Goal: Task Accomplishment & Management: Manage account settings

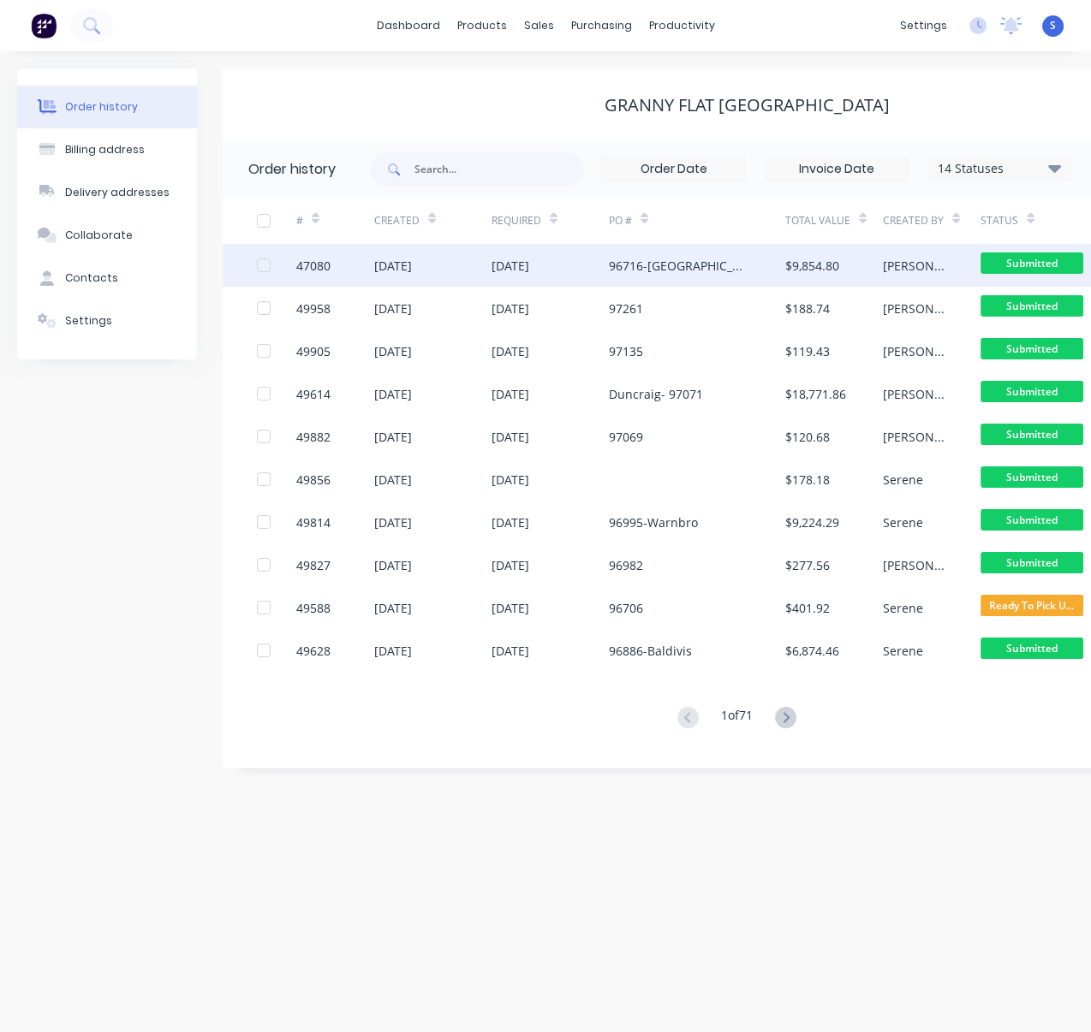
click at [593, 277] on div "[DATE]" at bounding box center [549, 265] width 117 height 43
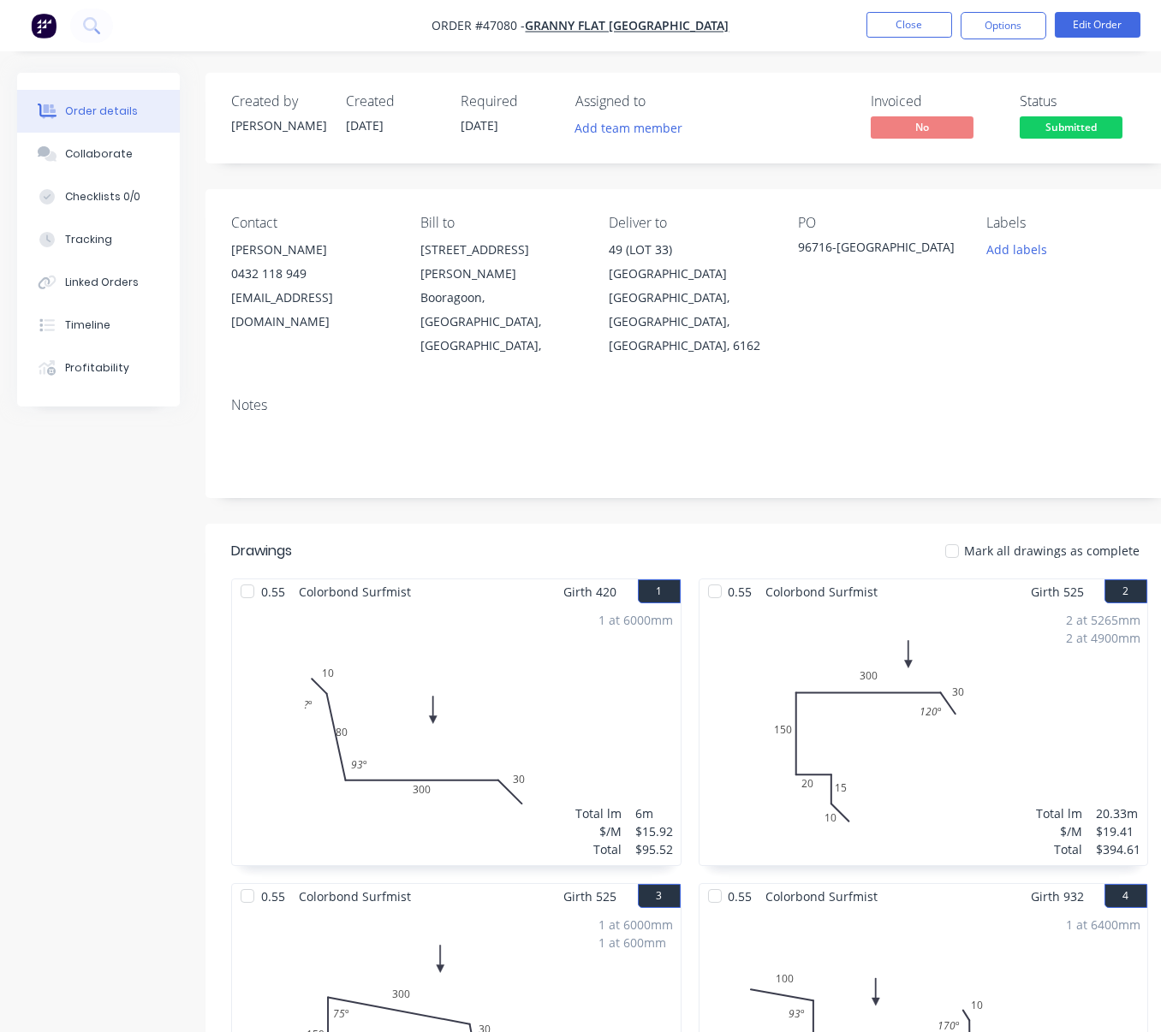
scroll to position [0, 55]
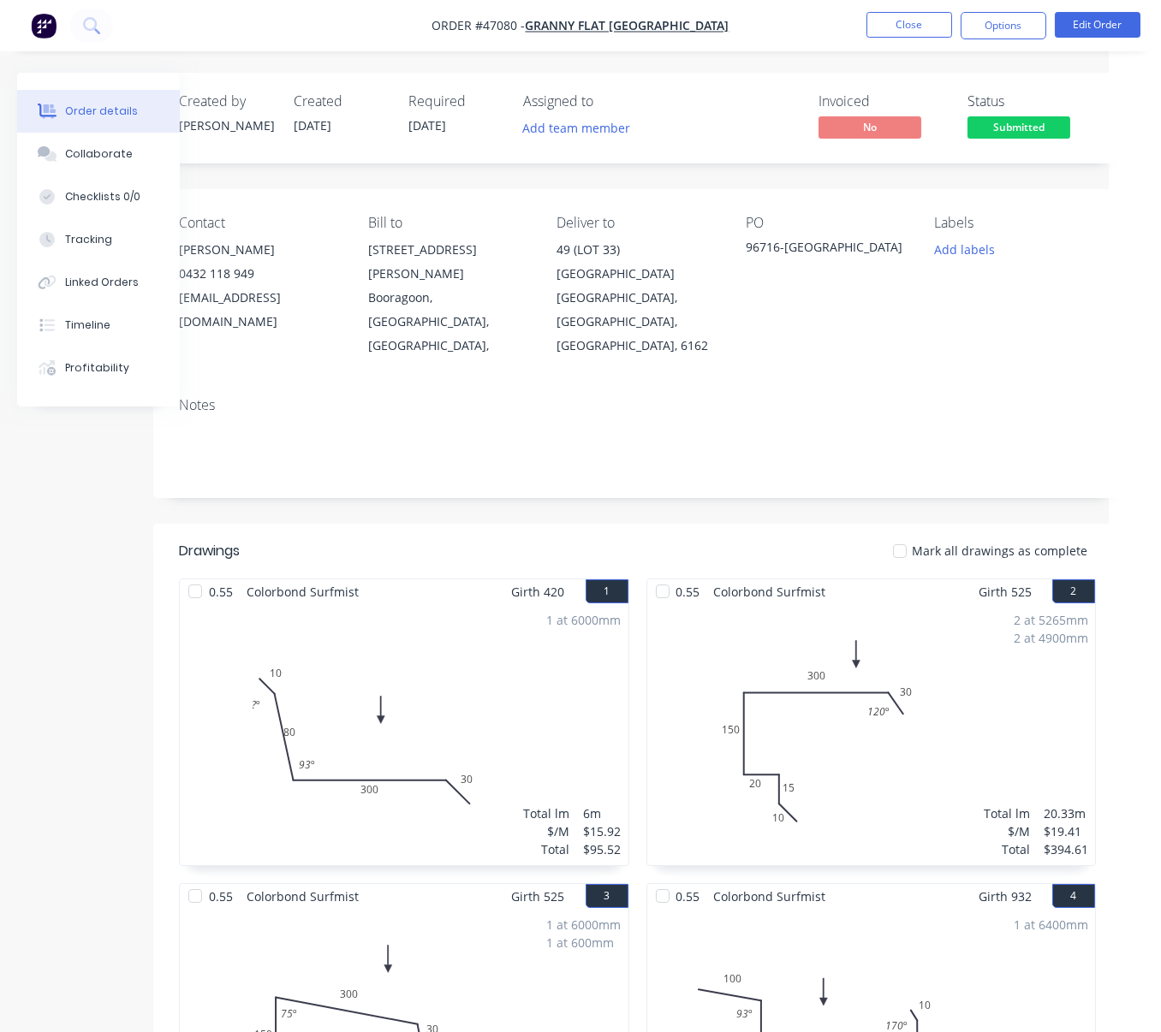
drag, startPoint x: 575, startPoint y: 526, endPoint x: 686, endPoint y: 526, distance: 110.4
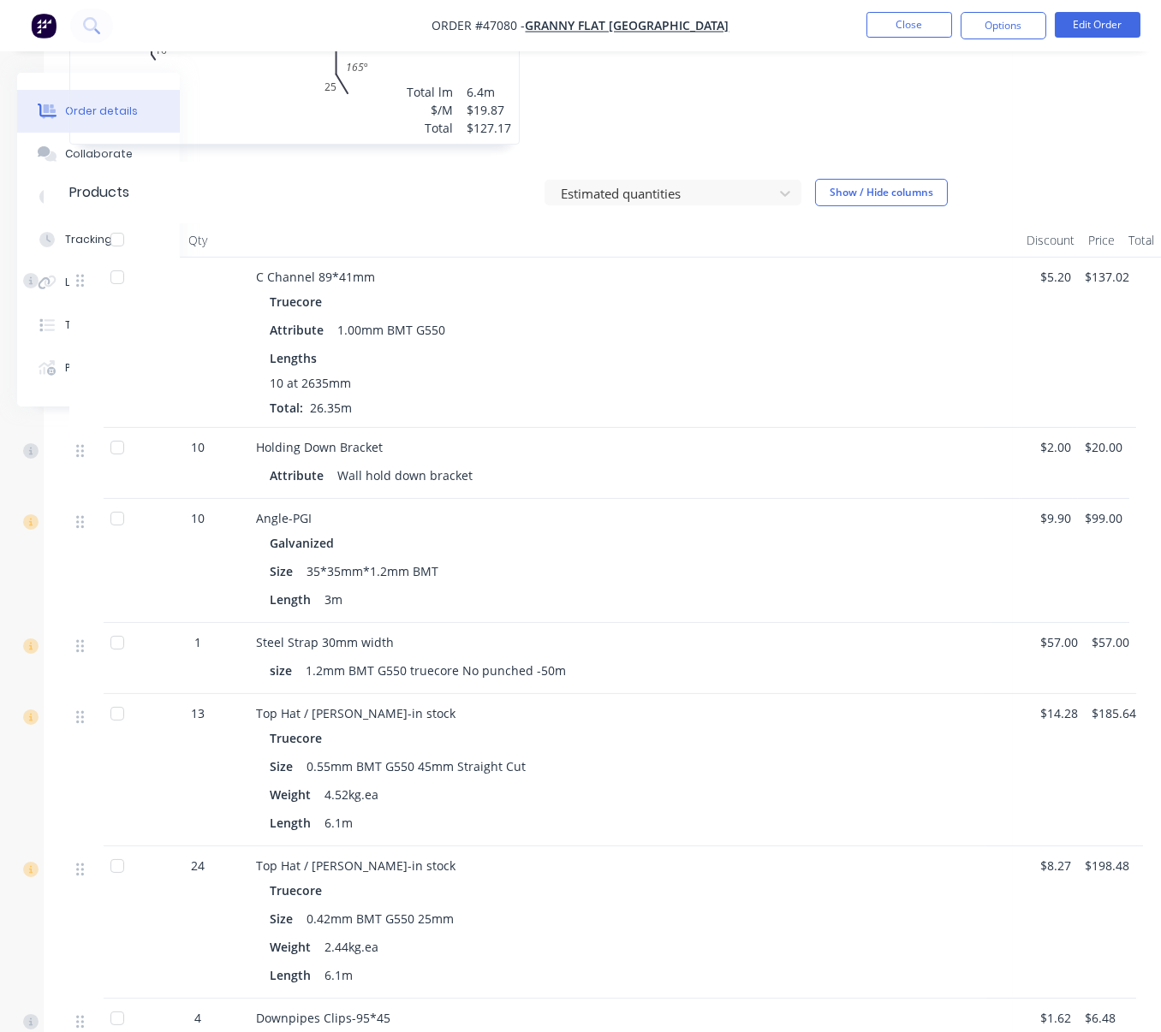
drag, startPoint x: 595, startPoint y: 498, endPoint x: 752, endPoint y: 499, distance: 157.5
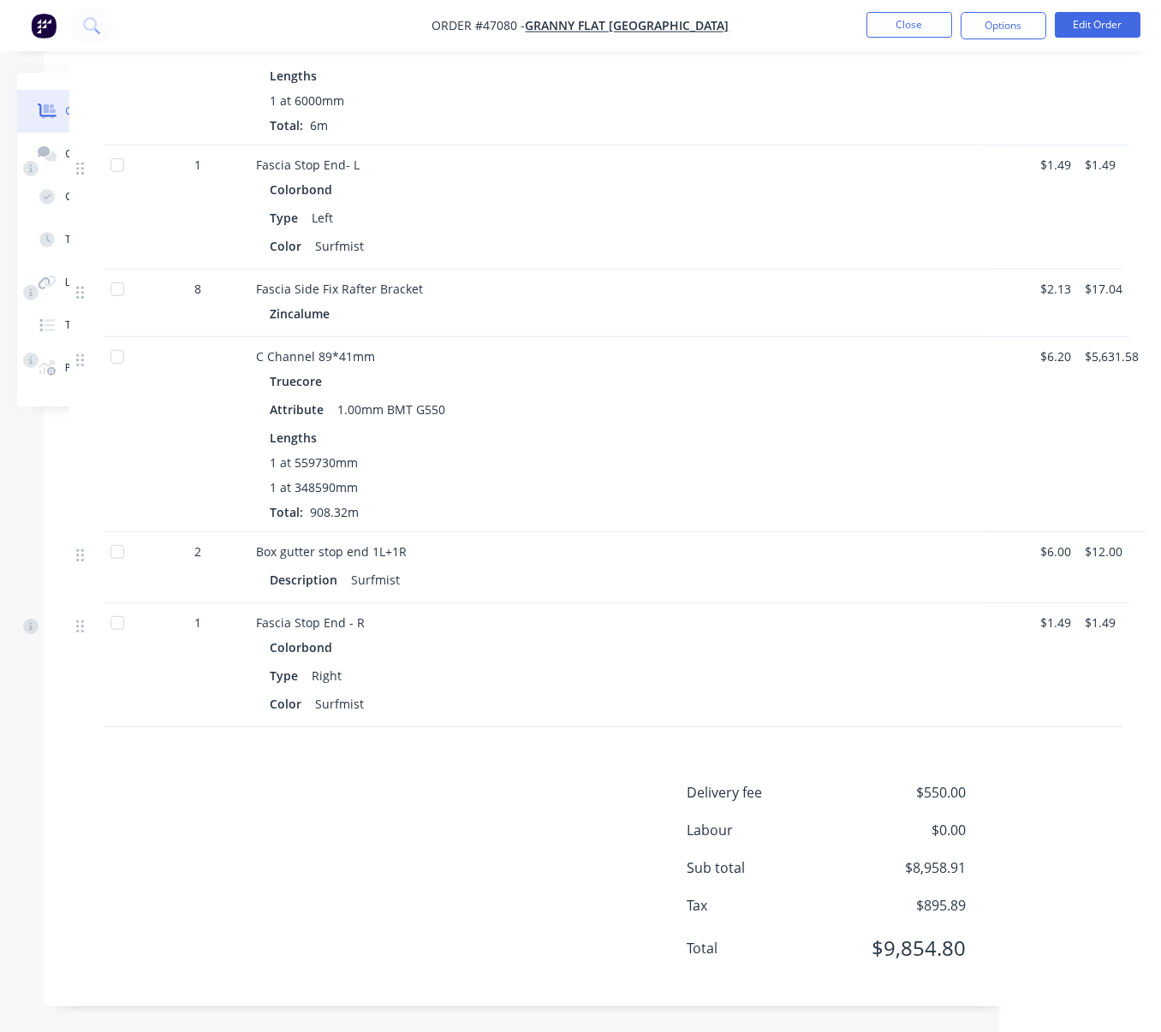
scroll to position [3728, 166]
click at [1090, 27] on button "Edit Order" at bounding box center [1098, 25] width 86 height 26
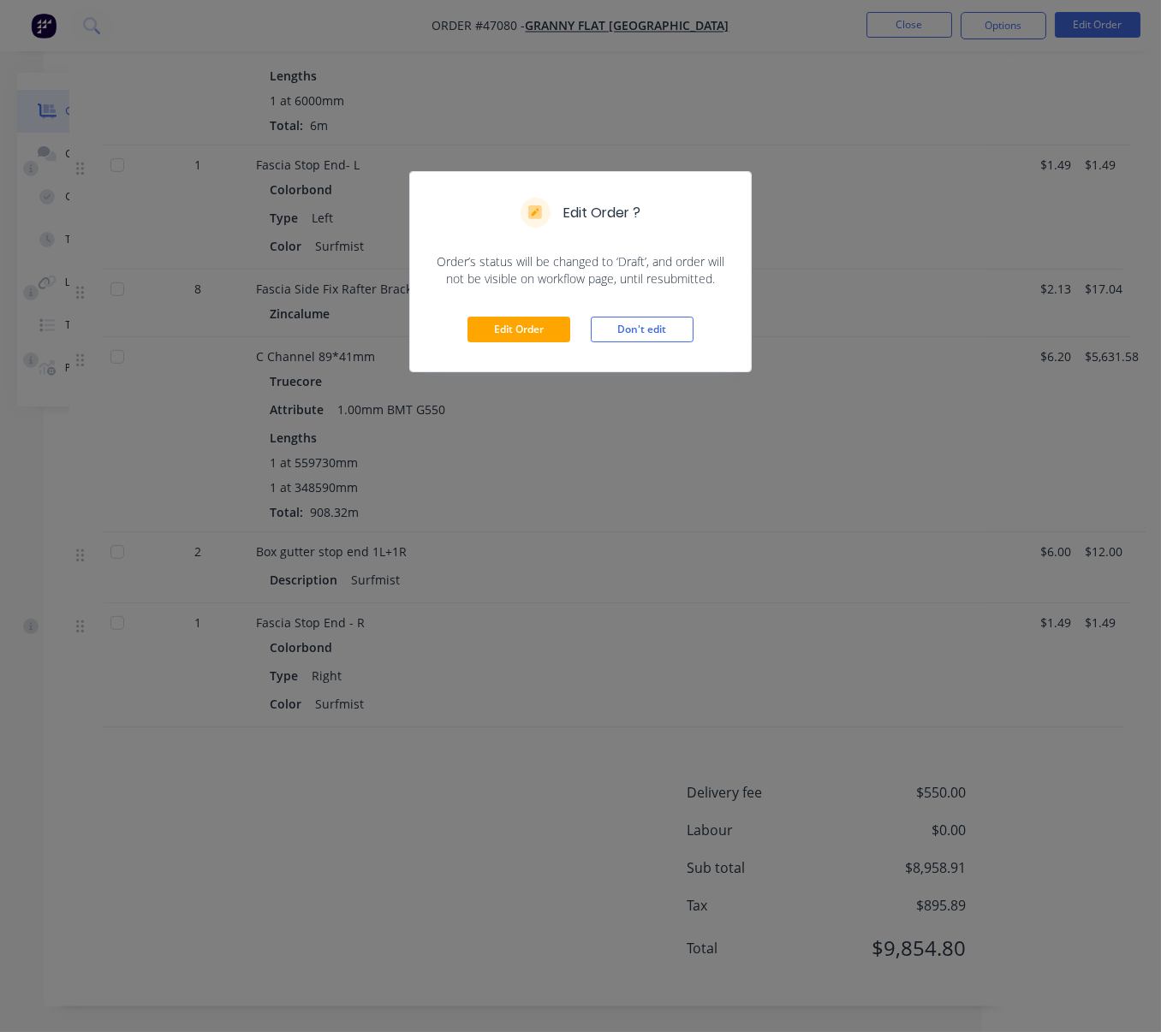
click at [540, 336] on div "Edit Order Don't edit" at bounding box center [580, 330] width 341 height 84
click at [548, 342] on button "Edit Order" at bounding box center [518, 330] width 103 height 26
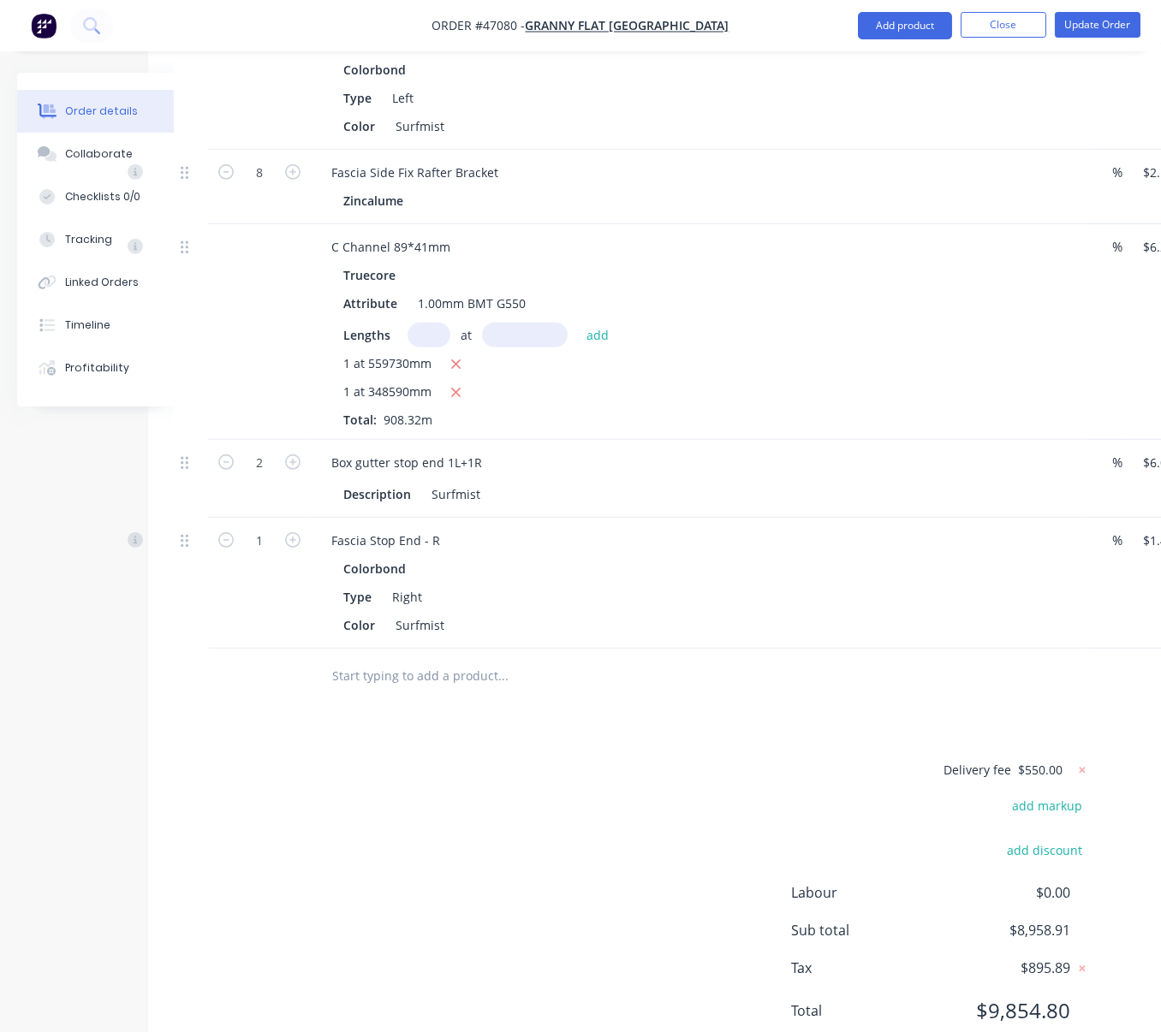
scroll to position [3933, 109]
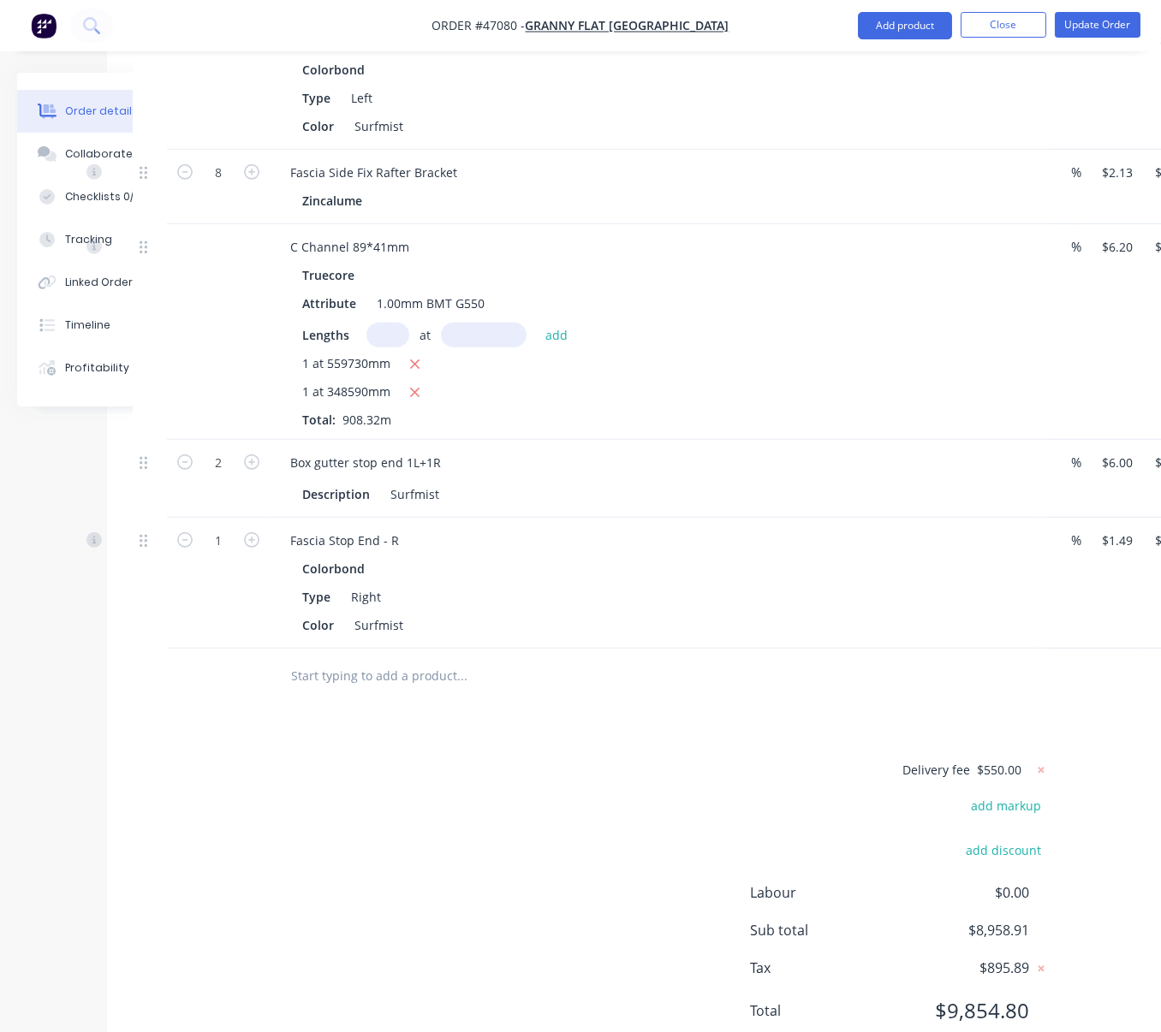
drag, startPoint x: 646, startPoint y: 719, endPoint x: 712, endPoint y: 725, distance: 66.2
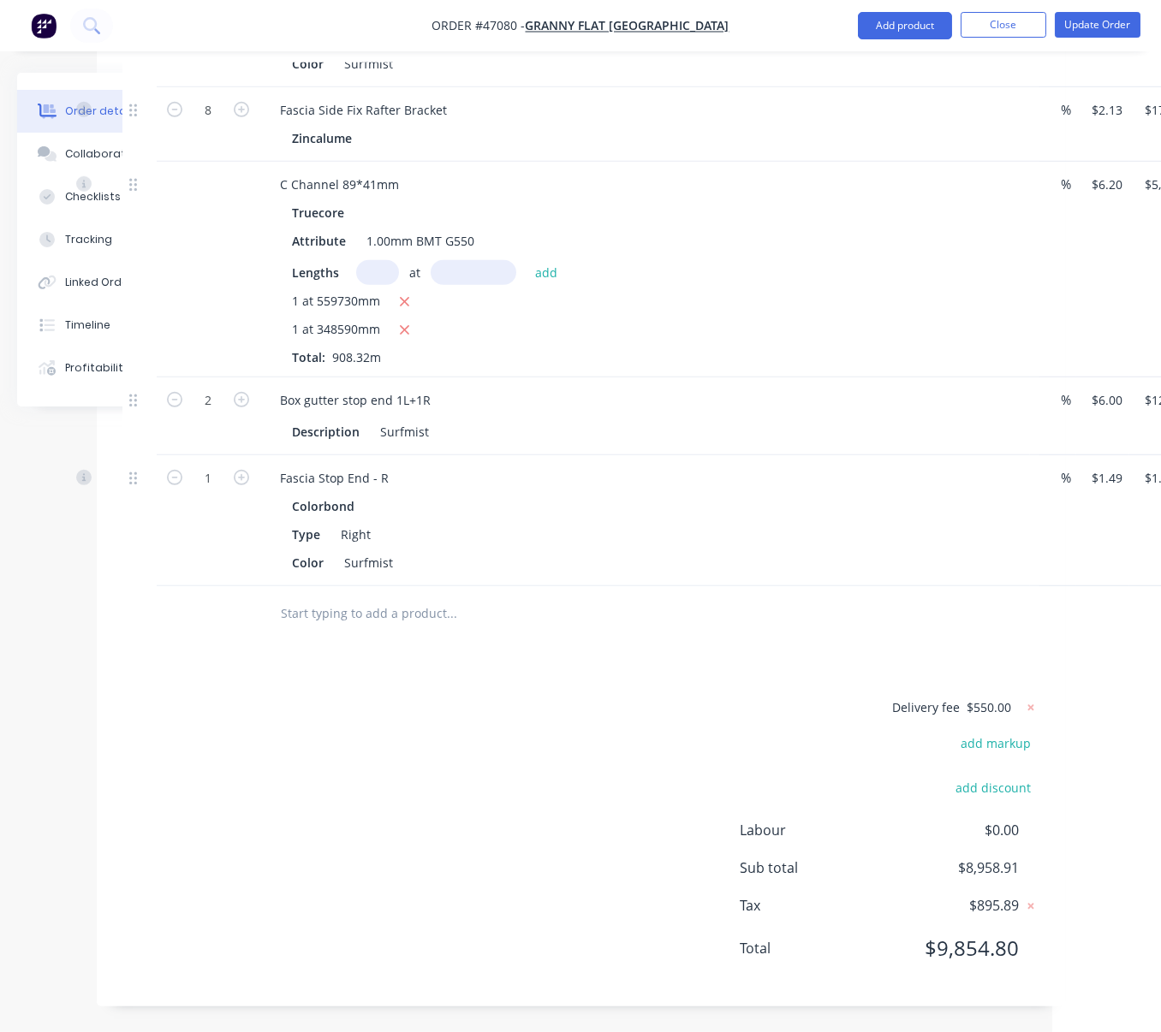
scroll to position [4199, 109]
click at [409, 298] on icon "button" at bounding box center [404, 302] width 9 height 9
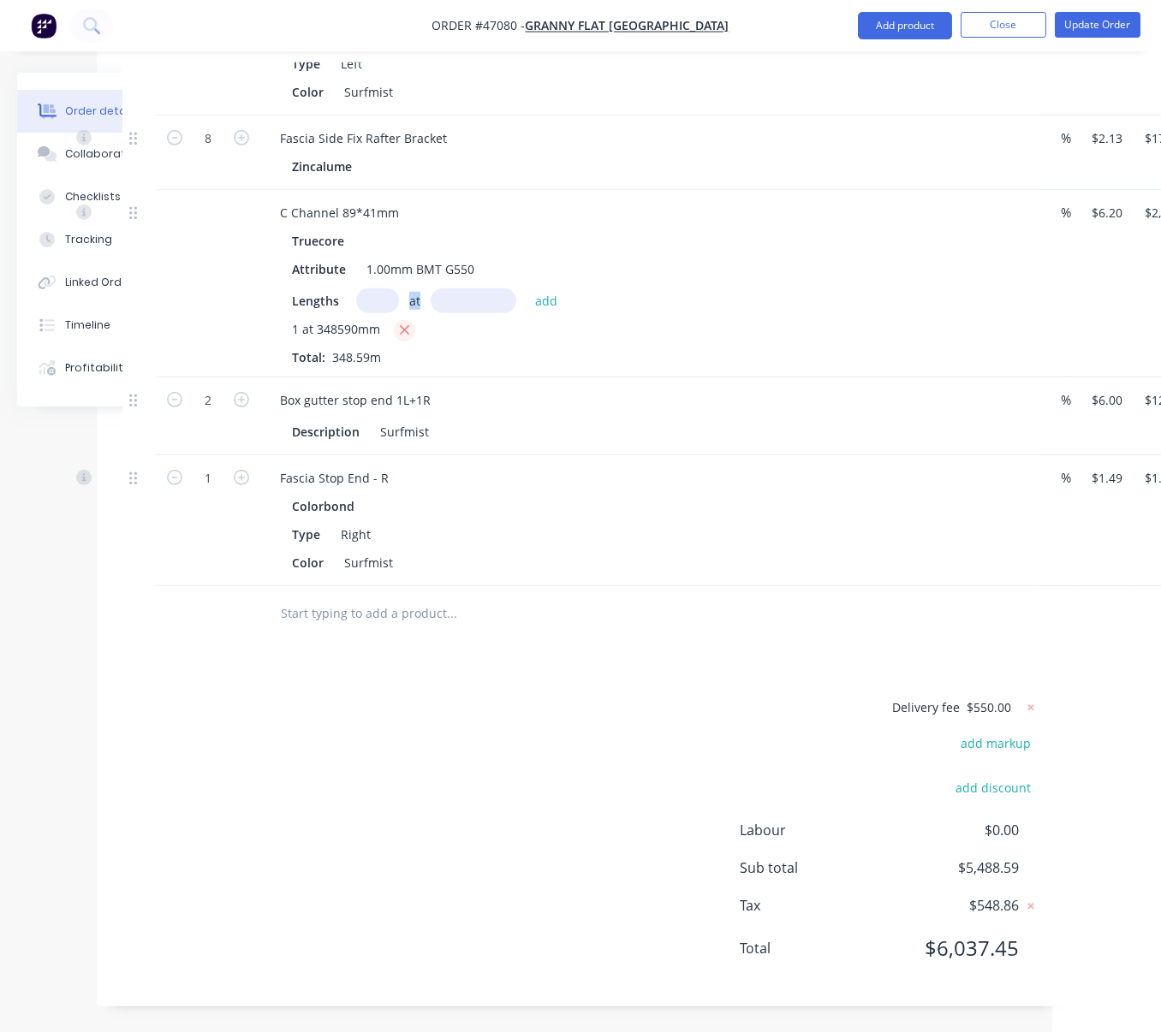
click at [417, 292] on span "at" at bounding box center [414, 301] width 11 height 18
click at [410, 323] on icon "button" at bounding box center [404, 330] width 11 height 15
type input "$0.00"
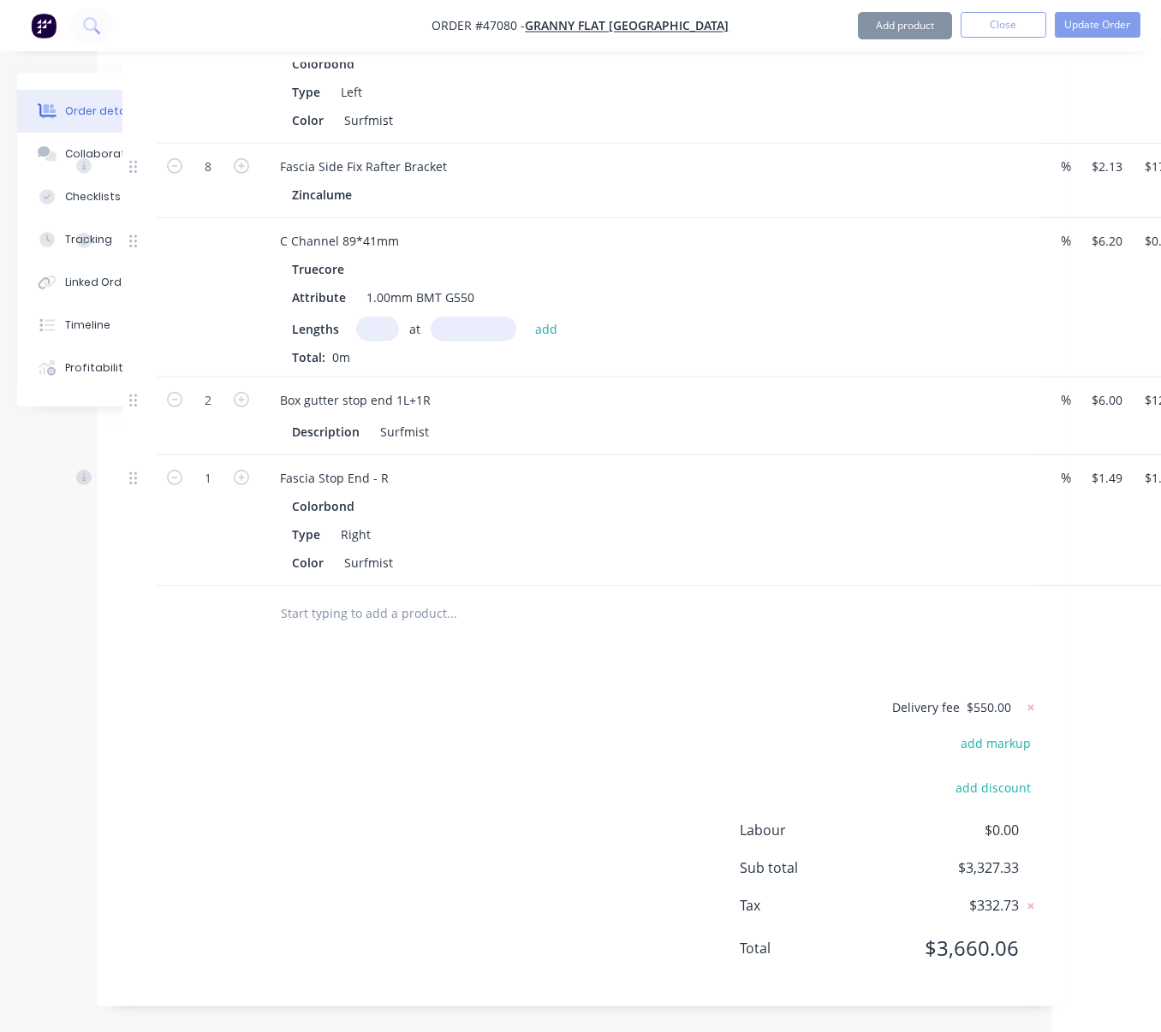
click at [386, 317] on input "text" at bounding box center [377, 329] width 43 height 25
type input "1"
type input "563500"
click at [526, 317] on button "add" at bounding box center [546, 328] width 40 height 23
type input "$3,493.70"
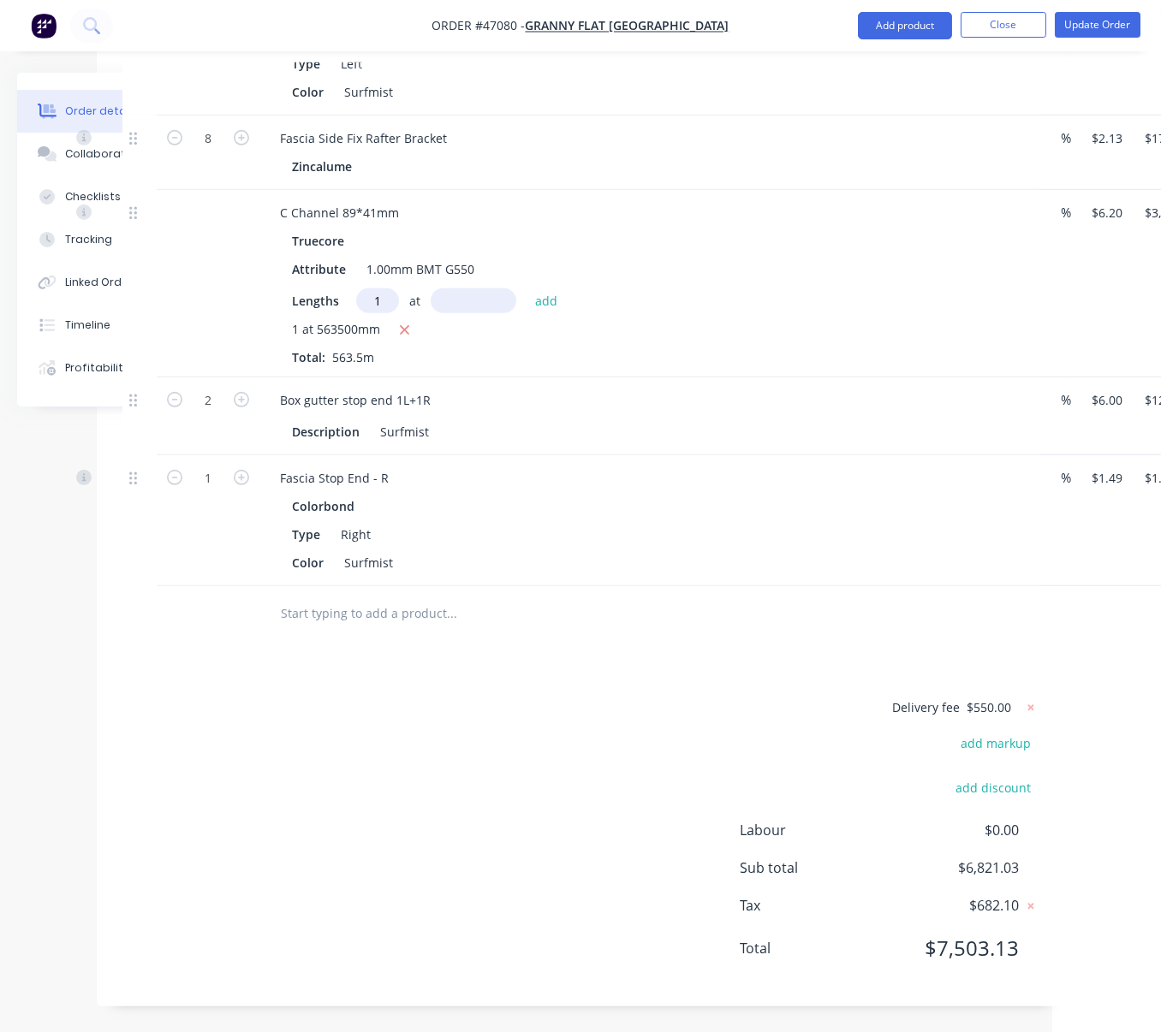
type input "1"
type input "347680"
click at [526, 288] on button "add" at bounding box center [546, 299] width 40 height 23
type input "$5,649.32"
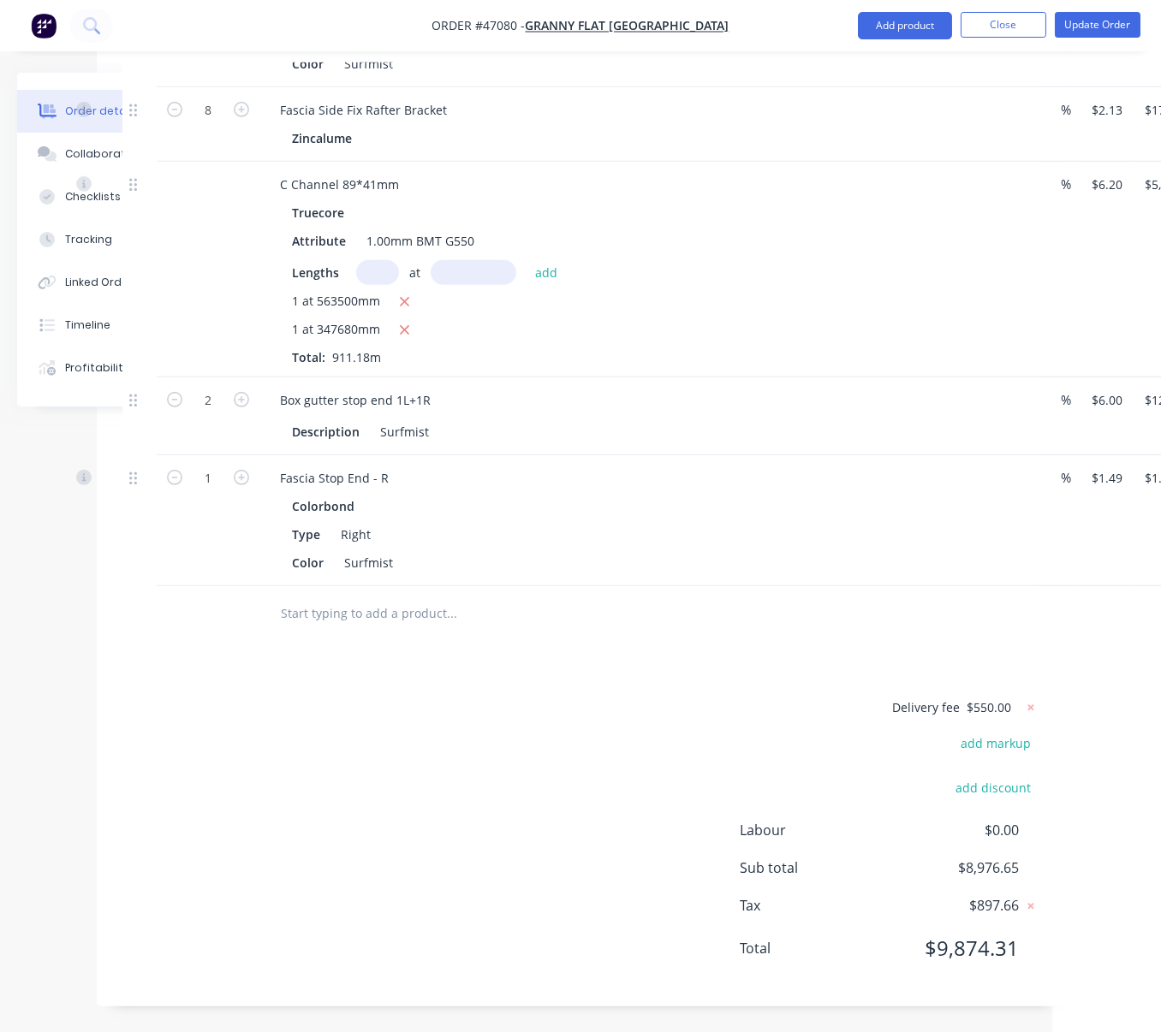
click at [598, 771] on div "Delivery fee $550.00 add markup add discount Labour $0.00 Sub total $8,976.65 T…" at bounding box center [580, 839] width 917 height 284
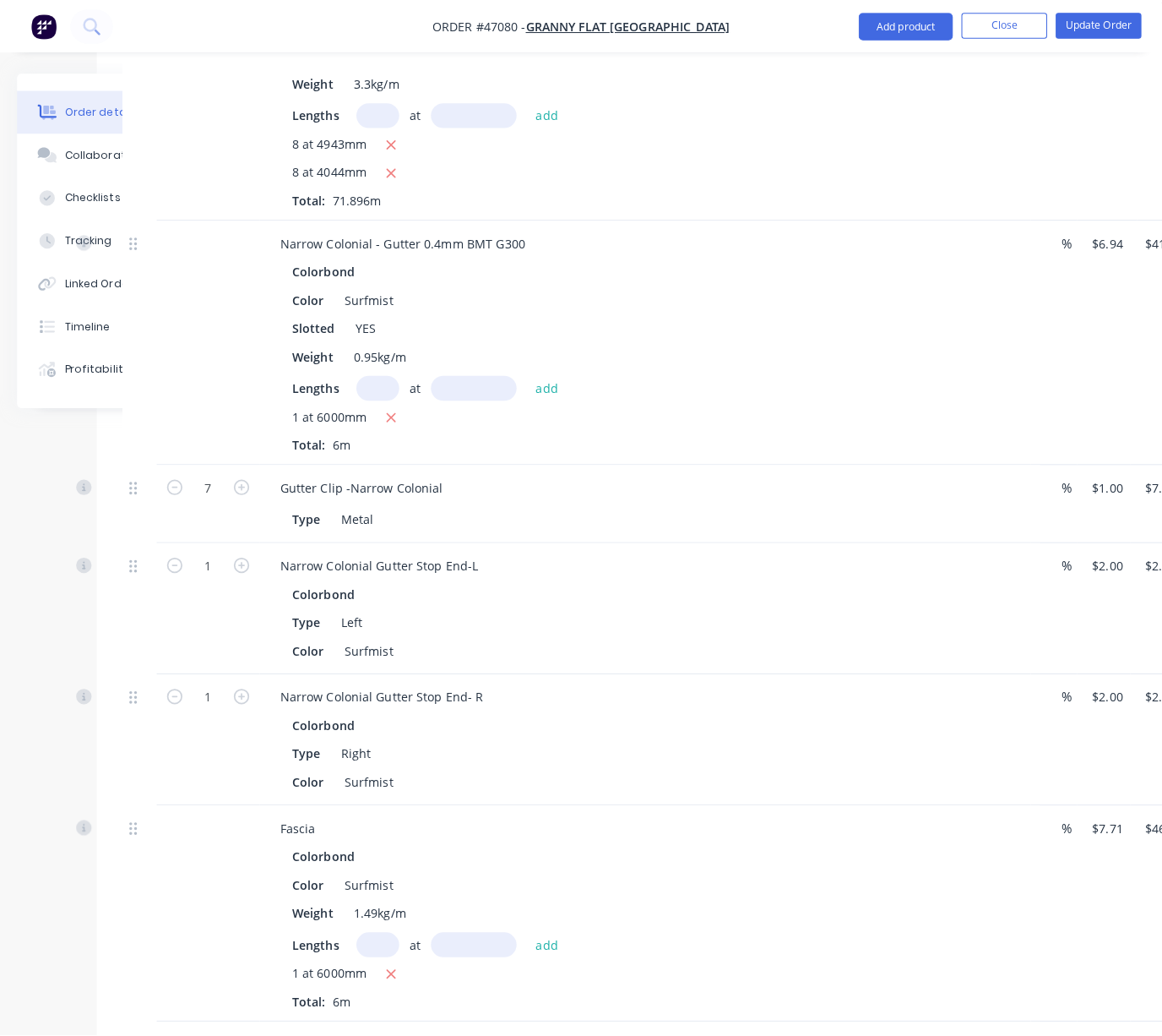
scroll to position [3032, 108]
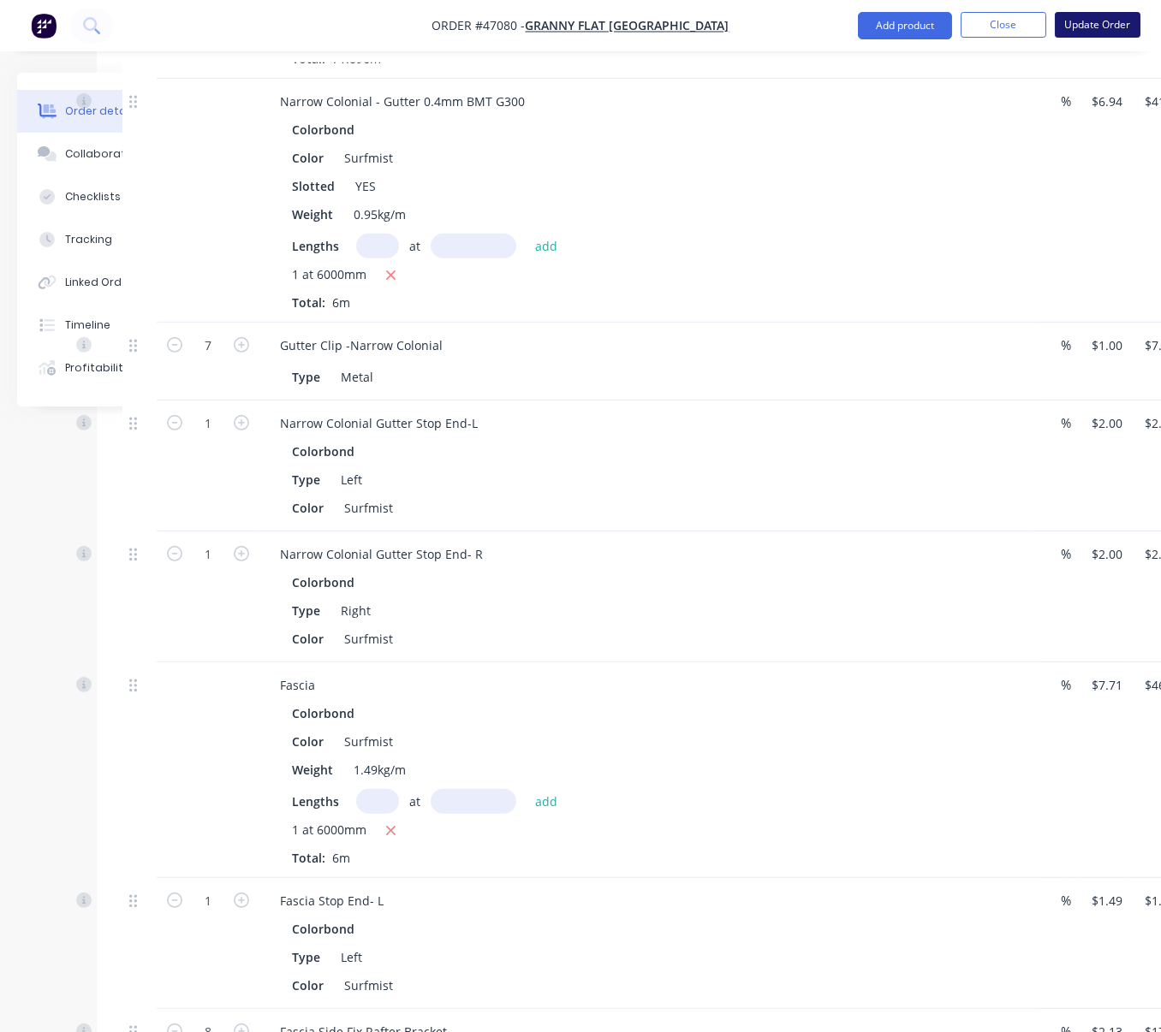
click at [1085, 20] on button "Update Order" at bounding box center [1098, 25] width 86 height 26
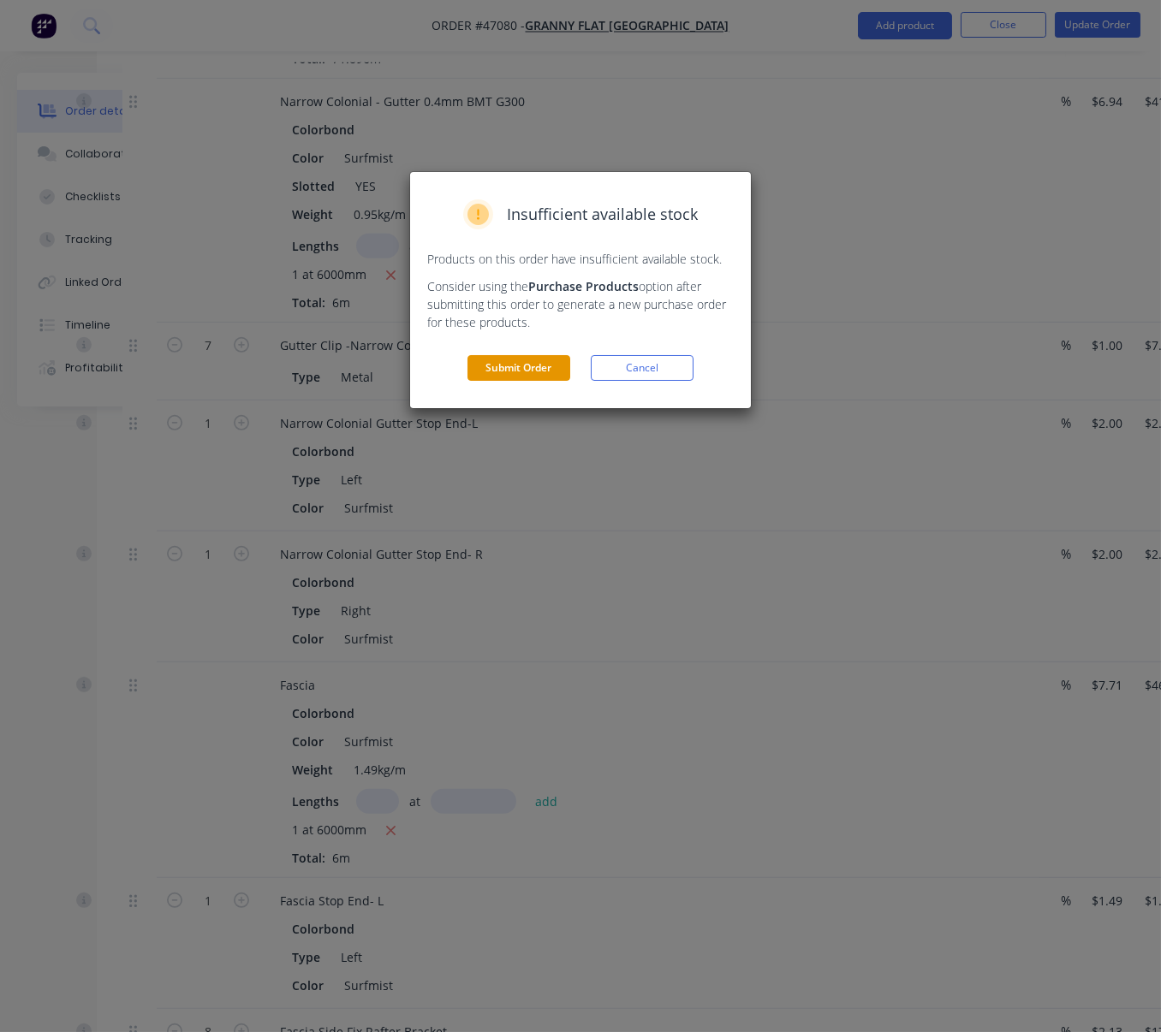
click at [490, 381] on button "Submit Order" at bounding box center [518, 368] width 103 height 26
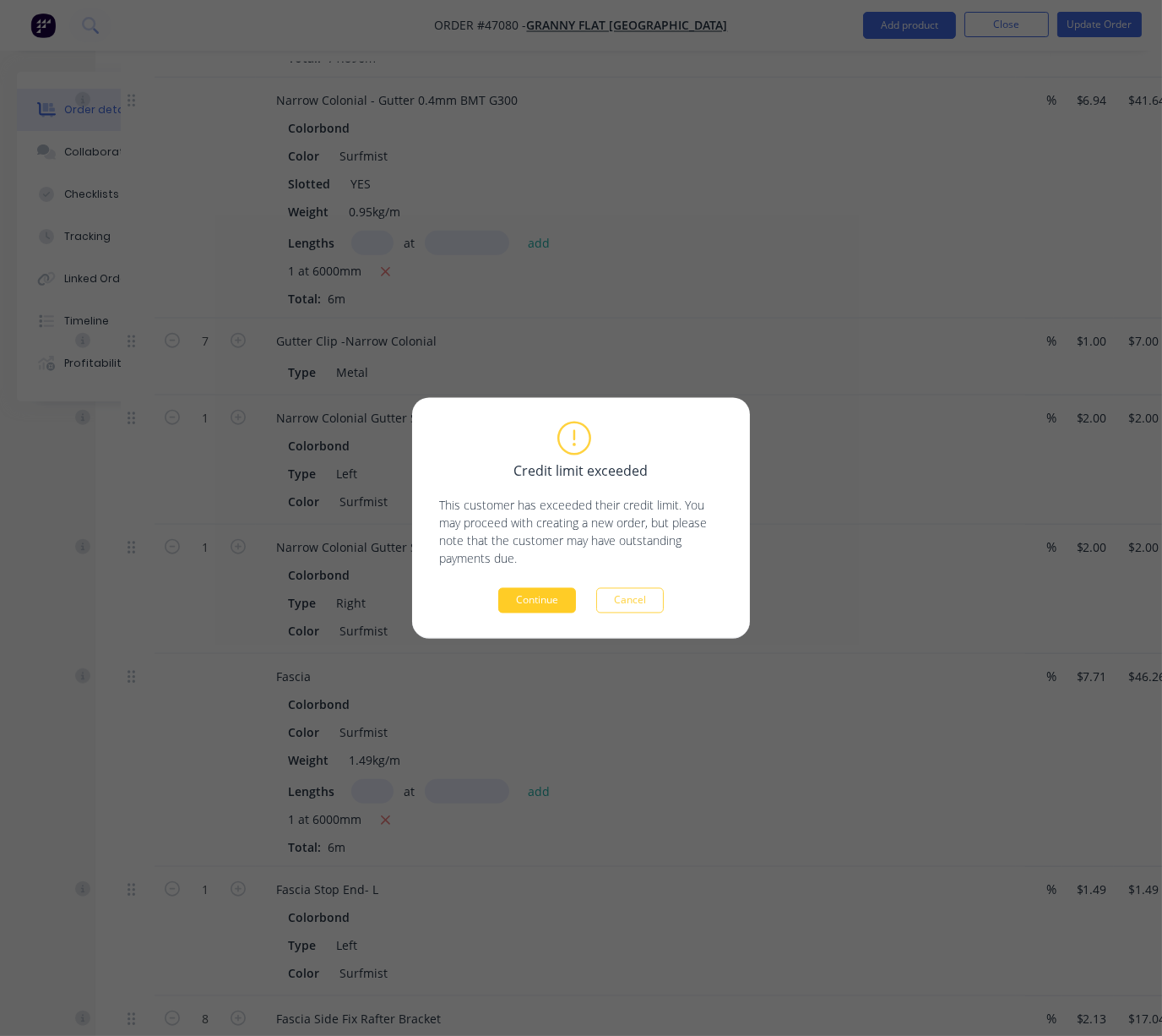
click at [543, 600] on button "Continue" at bounding box center [537, 601] width 78 height 26
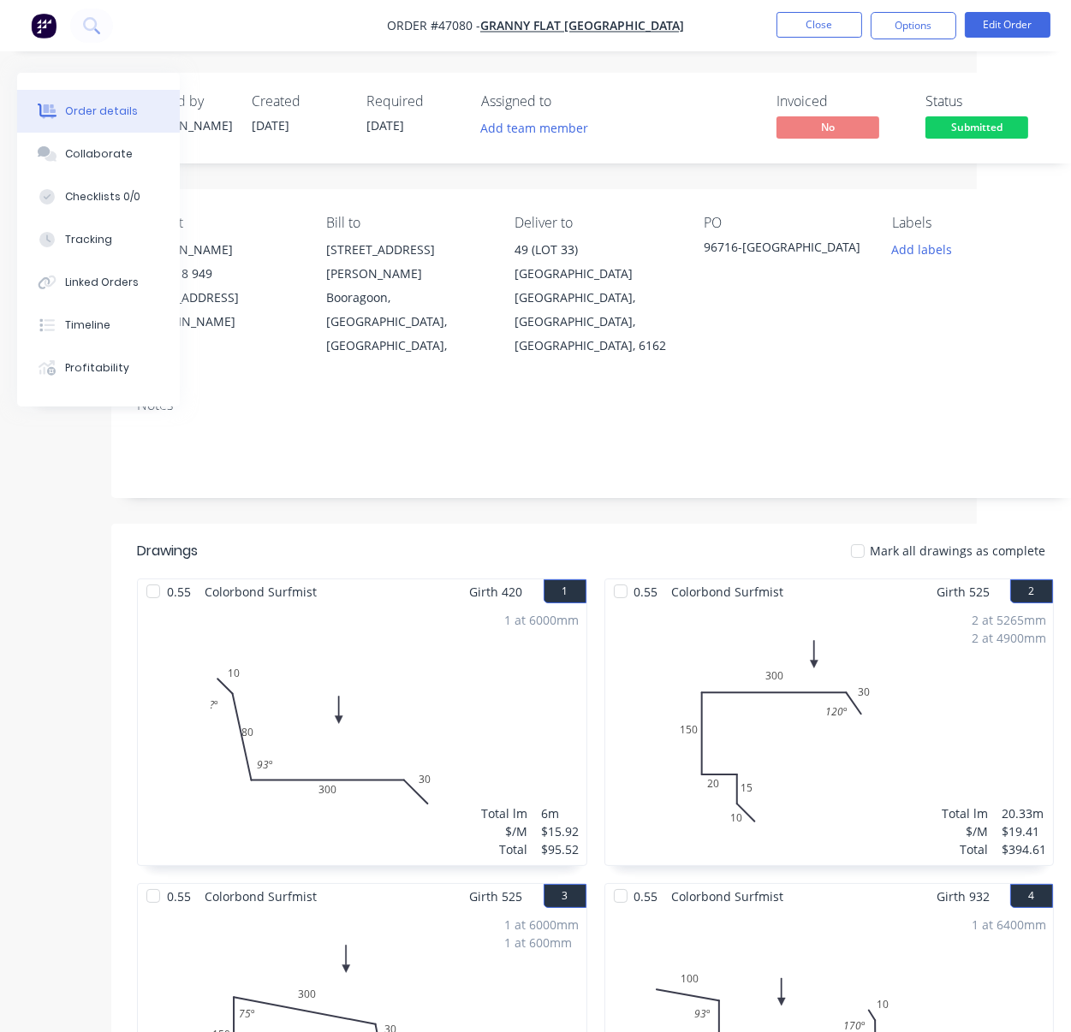
scroll to position [0, 256]
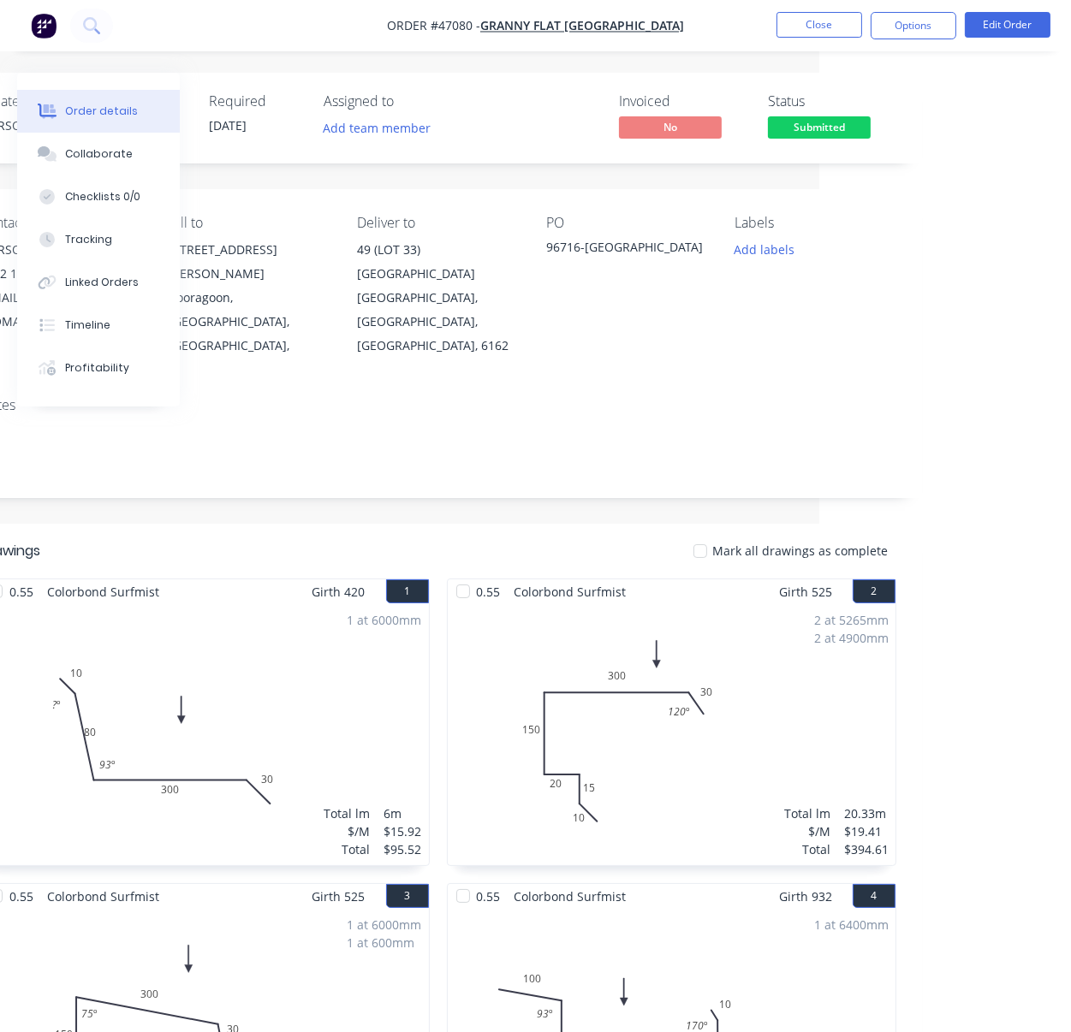
drag, startPoint x: 510, startPoint y: 532, endPoint x: 755, endPoint y: 538, distance: 244.9
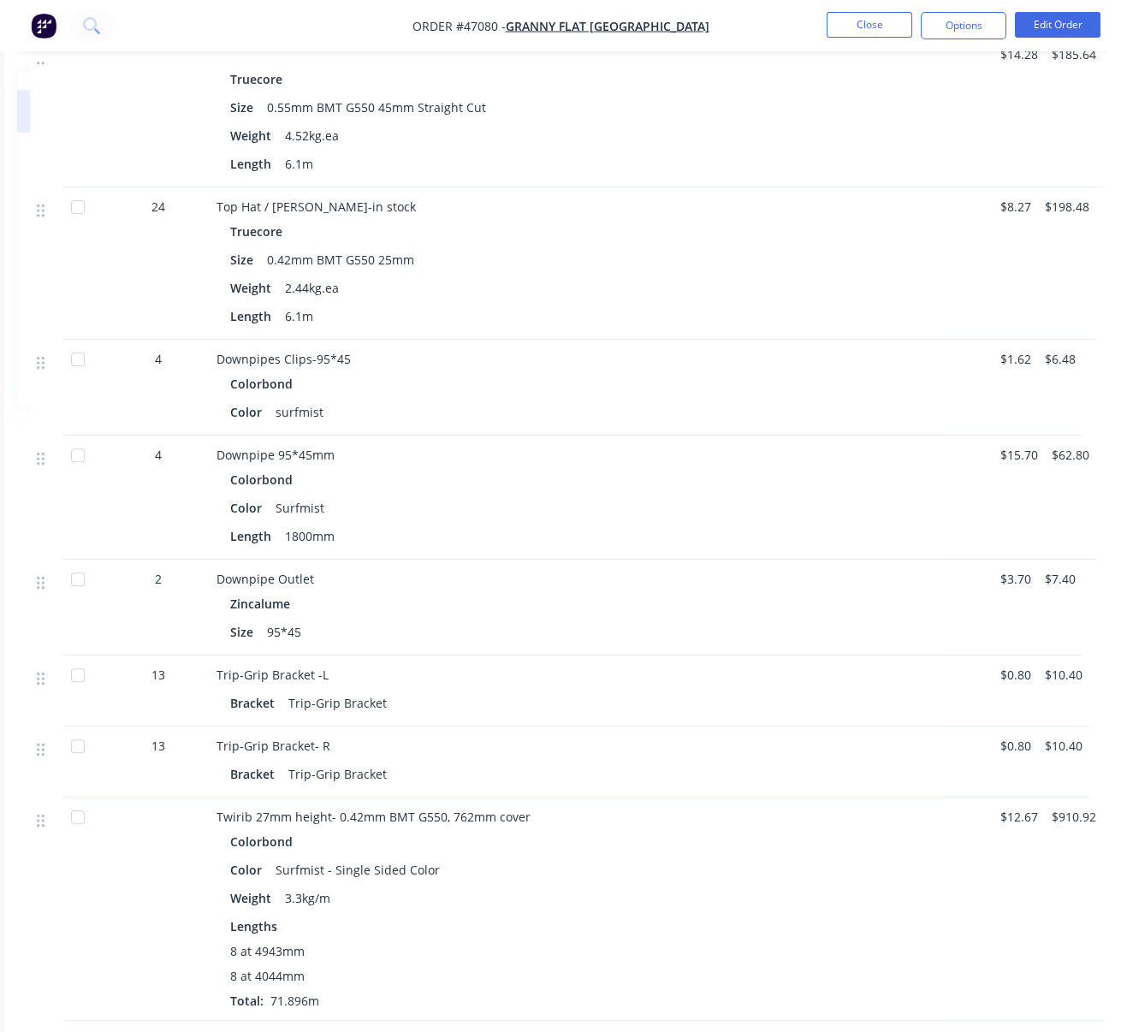
scroll to position [2663, 205]
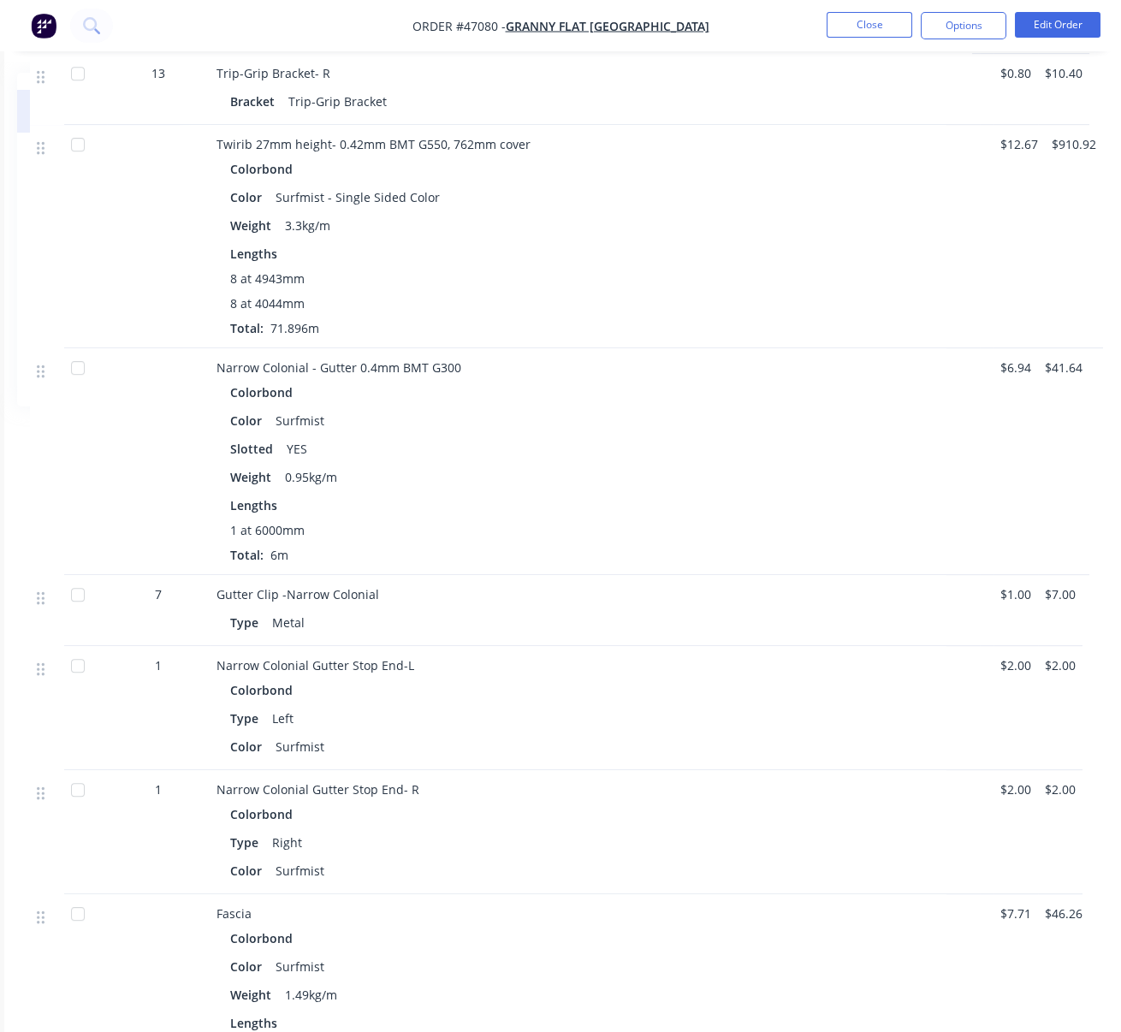
click at [609, 337] on div "Lengths 8 at 4943mm 8 at 4044mm Total: 71.896m" at bounding box center [594, 291] width 729 height 92
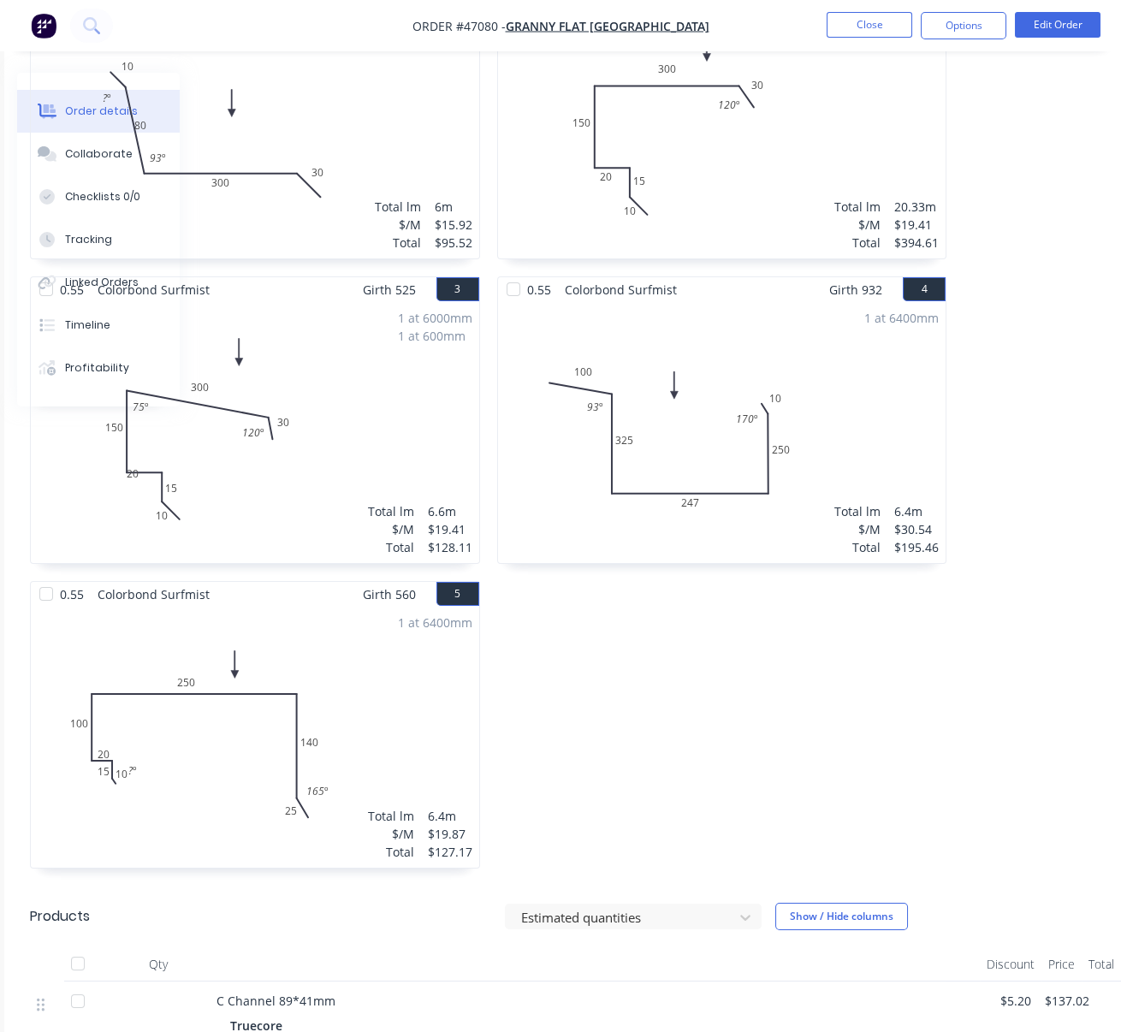
scroll to position [0, 205]
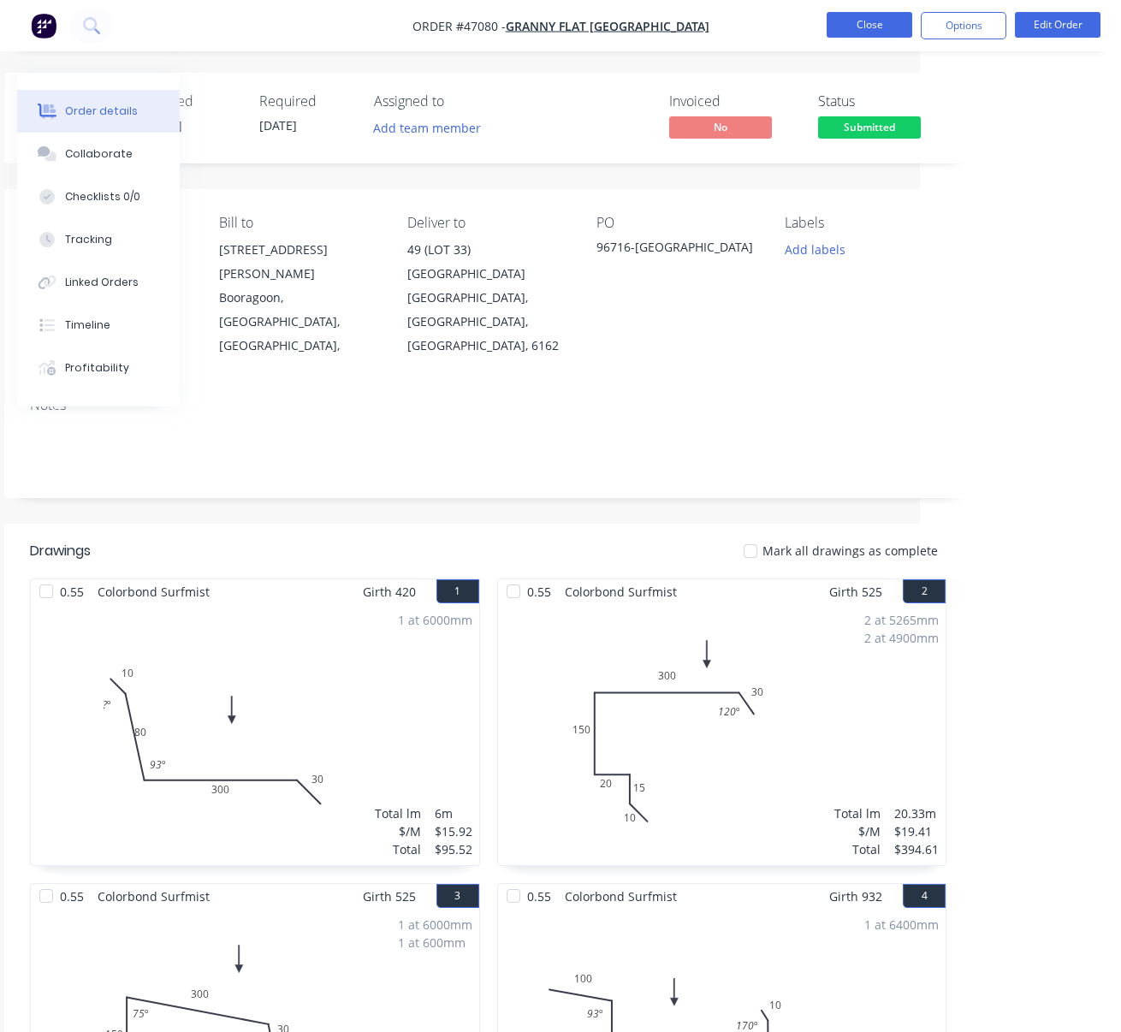
click at [861, 18] on button "Close" at bounding box center [870, 25] width 86 height 26
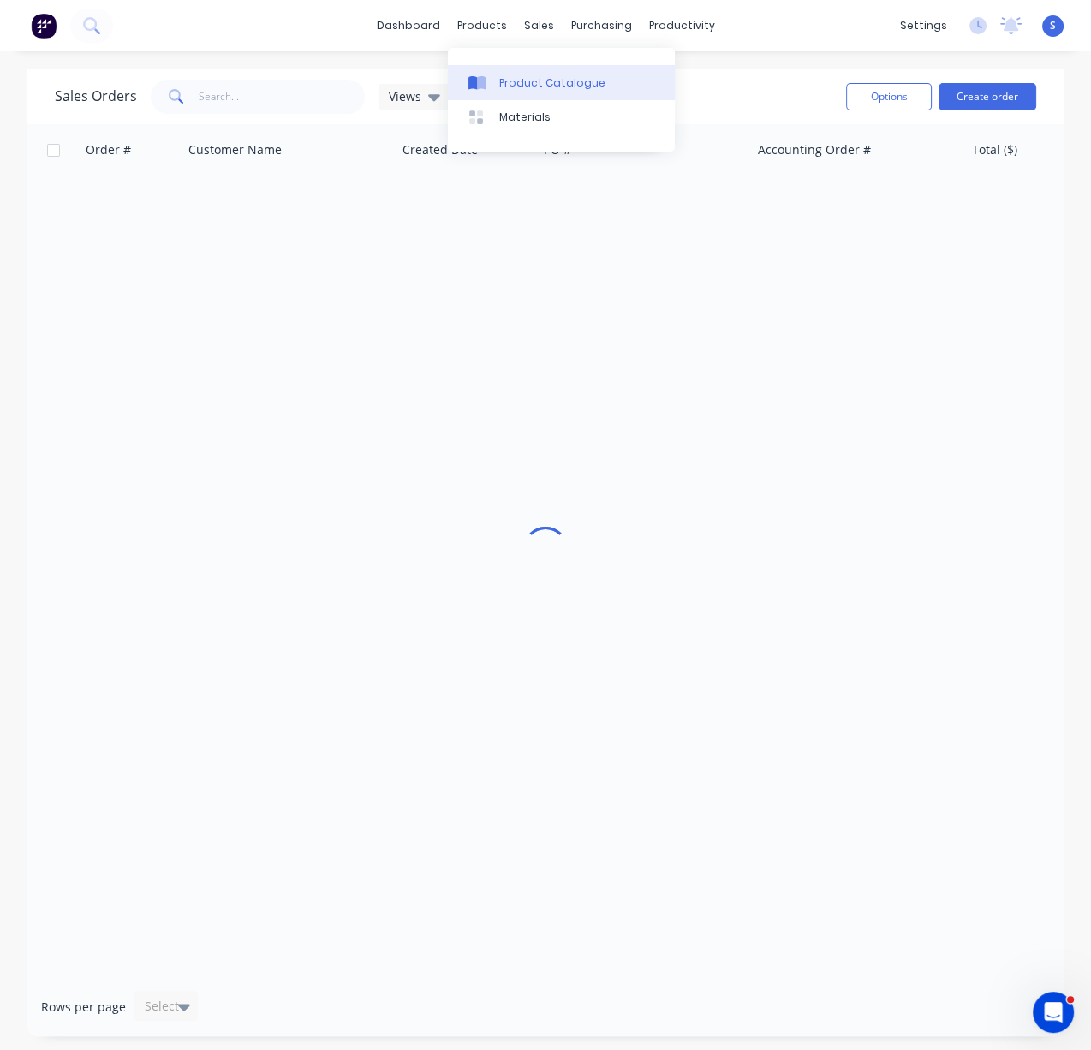
click at [517, 76] on div "Product Catalogue" at bounding box center [552, 82] width 106 height 15
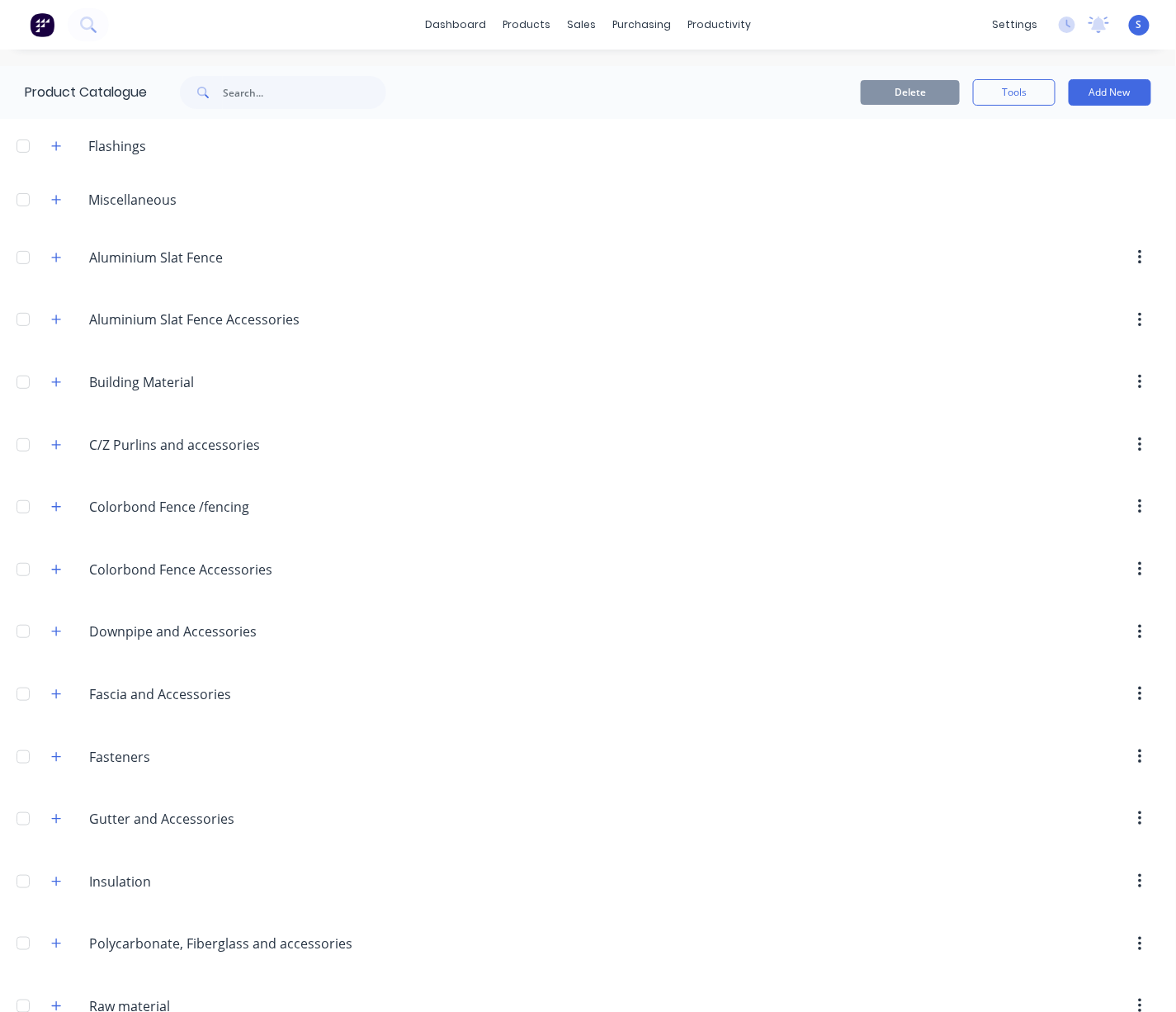
scroll to position [487, 0]
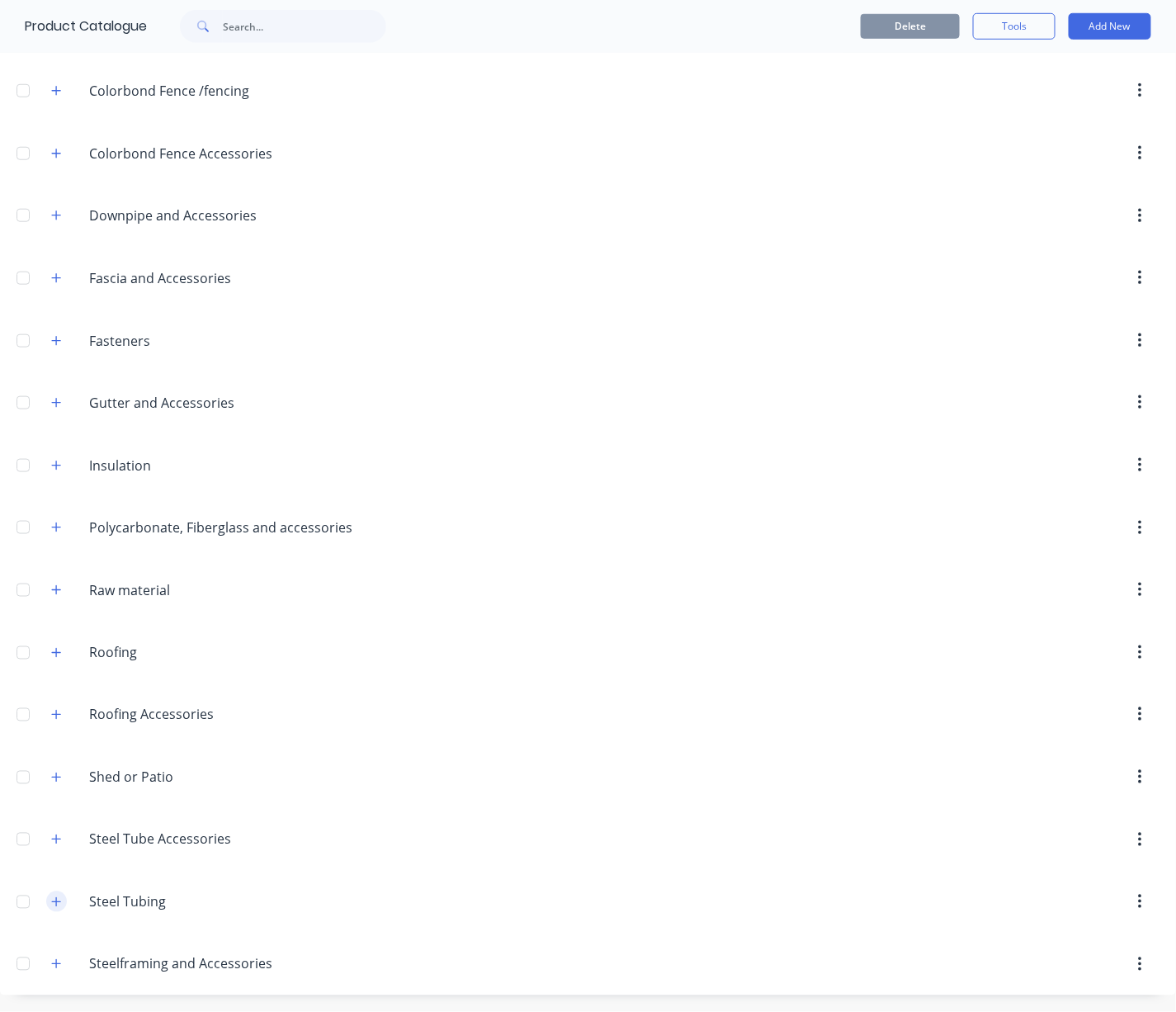
click at [61, 896] on icon "button" at bounding box center [56, 902] width 10 height 12
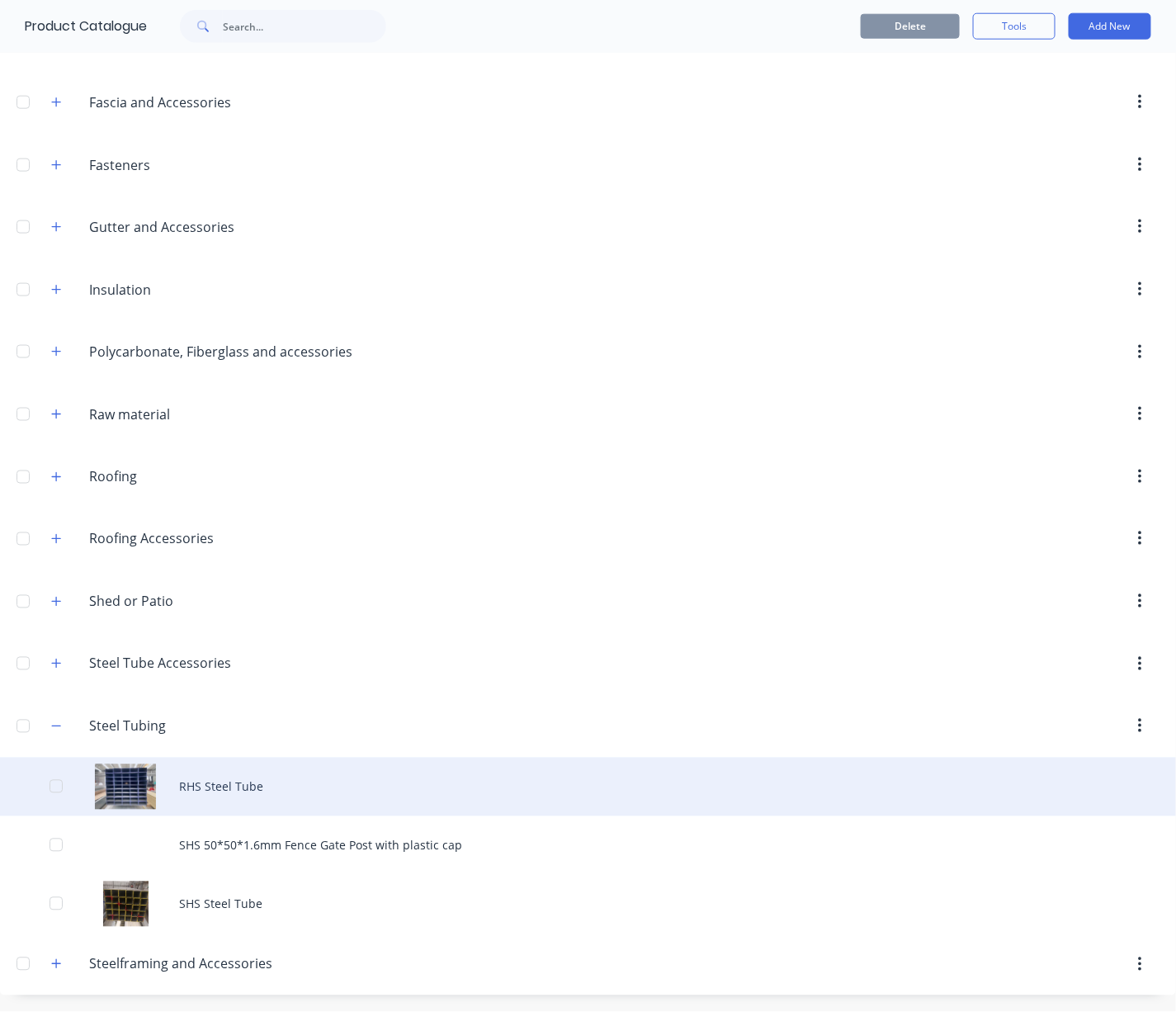
scroll to position [665, 0]
click at [283, 788] on div "RHS Steel Tube" at bounding box center [588, 786] width 1176 height 59
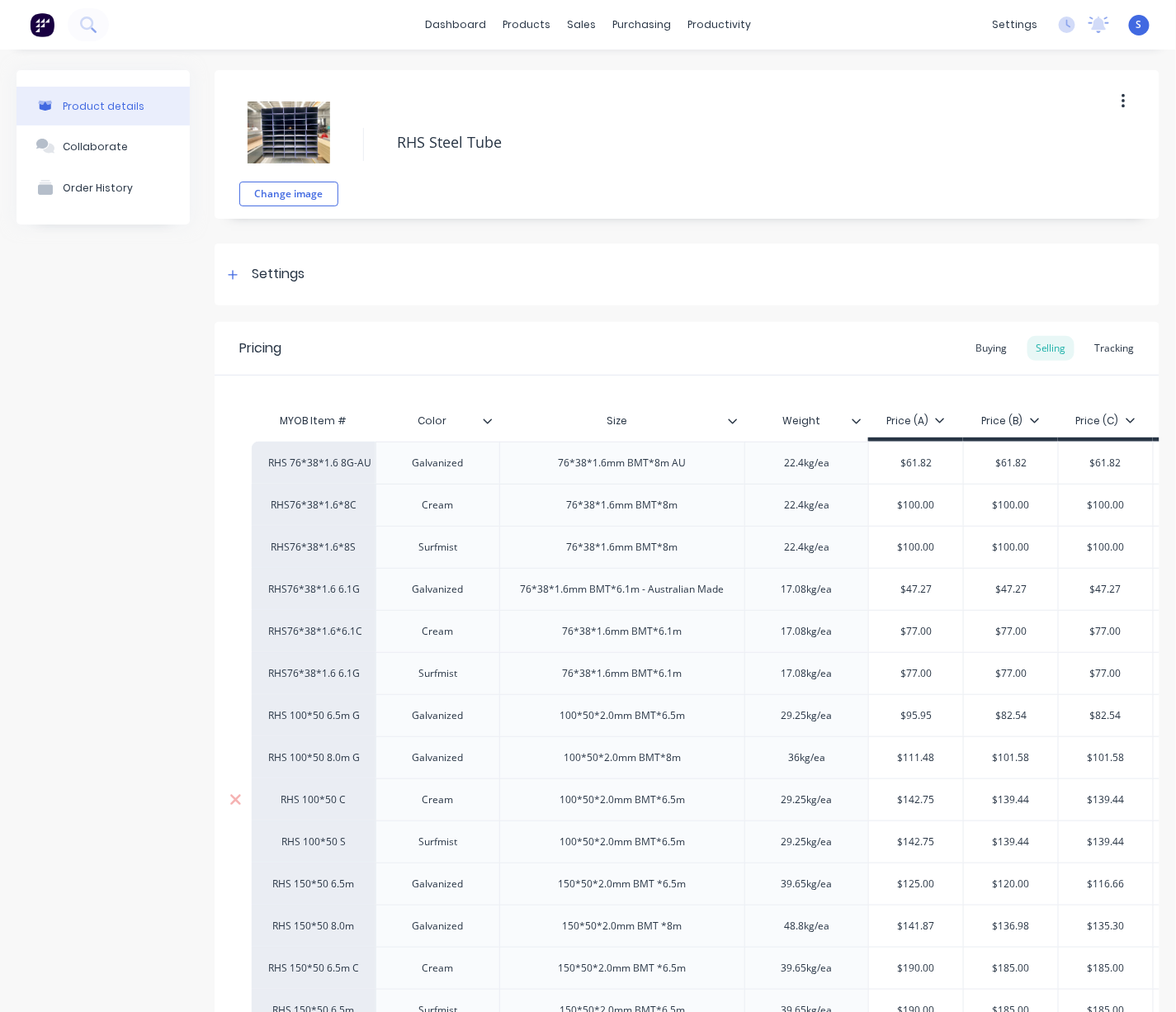
scroll to position [238, 0]
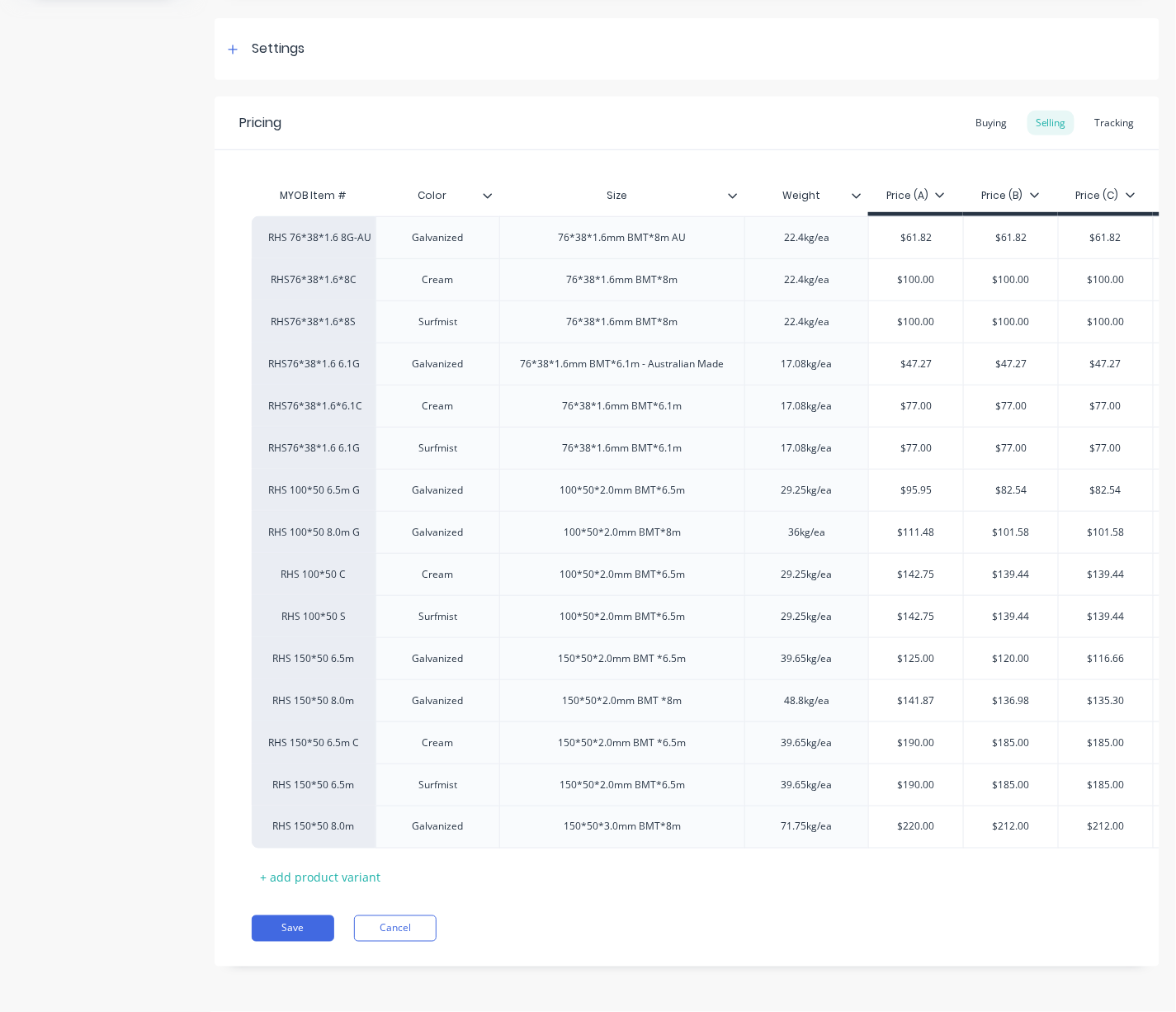
drag, startPoint x: 670, startPoint y: 945, endPoint x: 864, endPoint y: 928, distance: 194.7
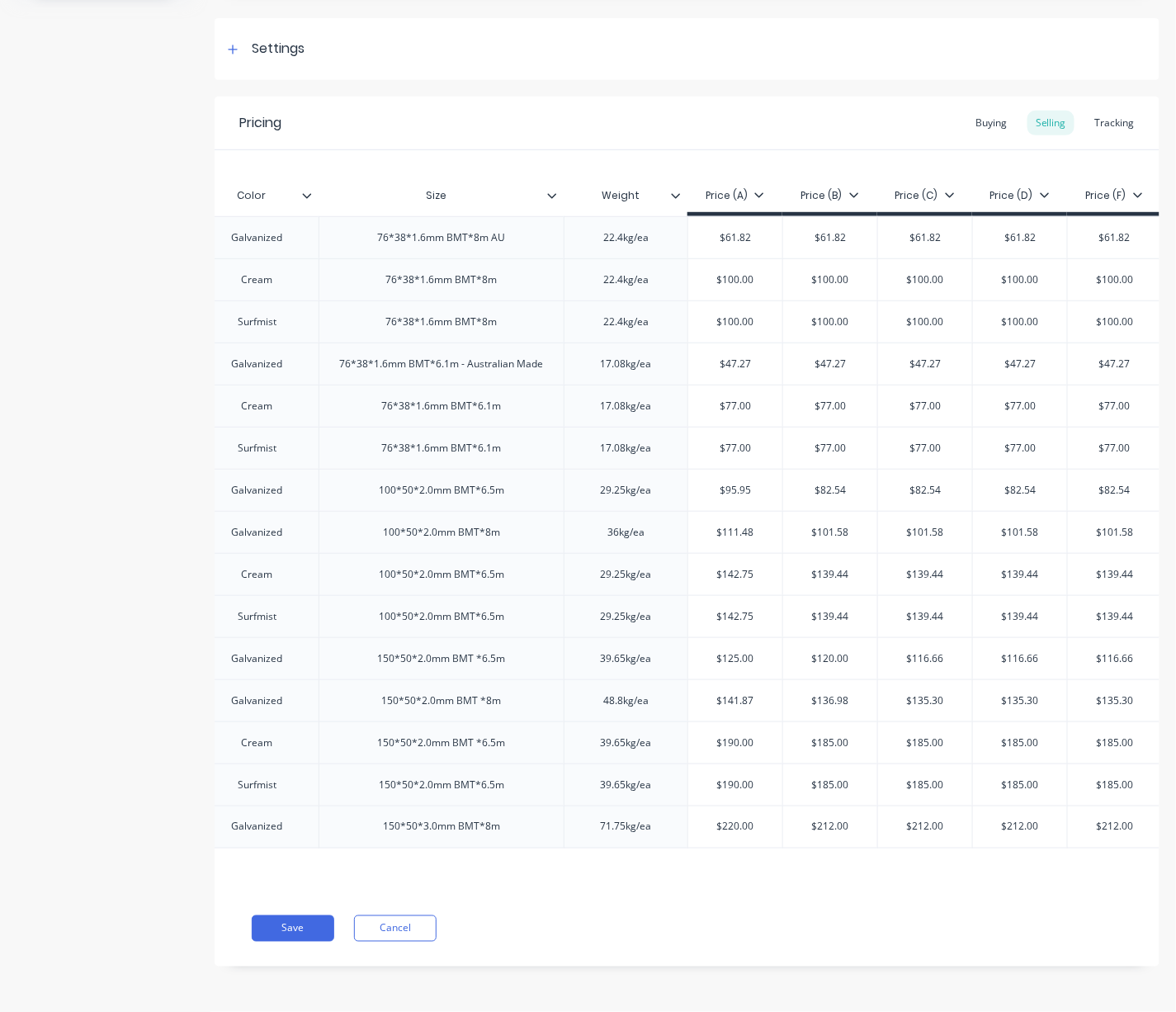
scroll to position [0, 164]
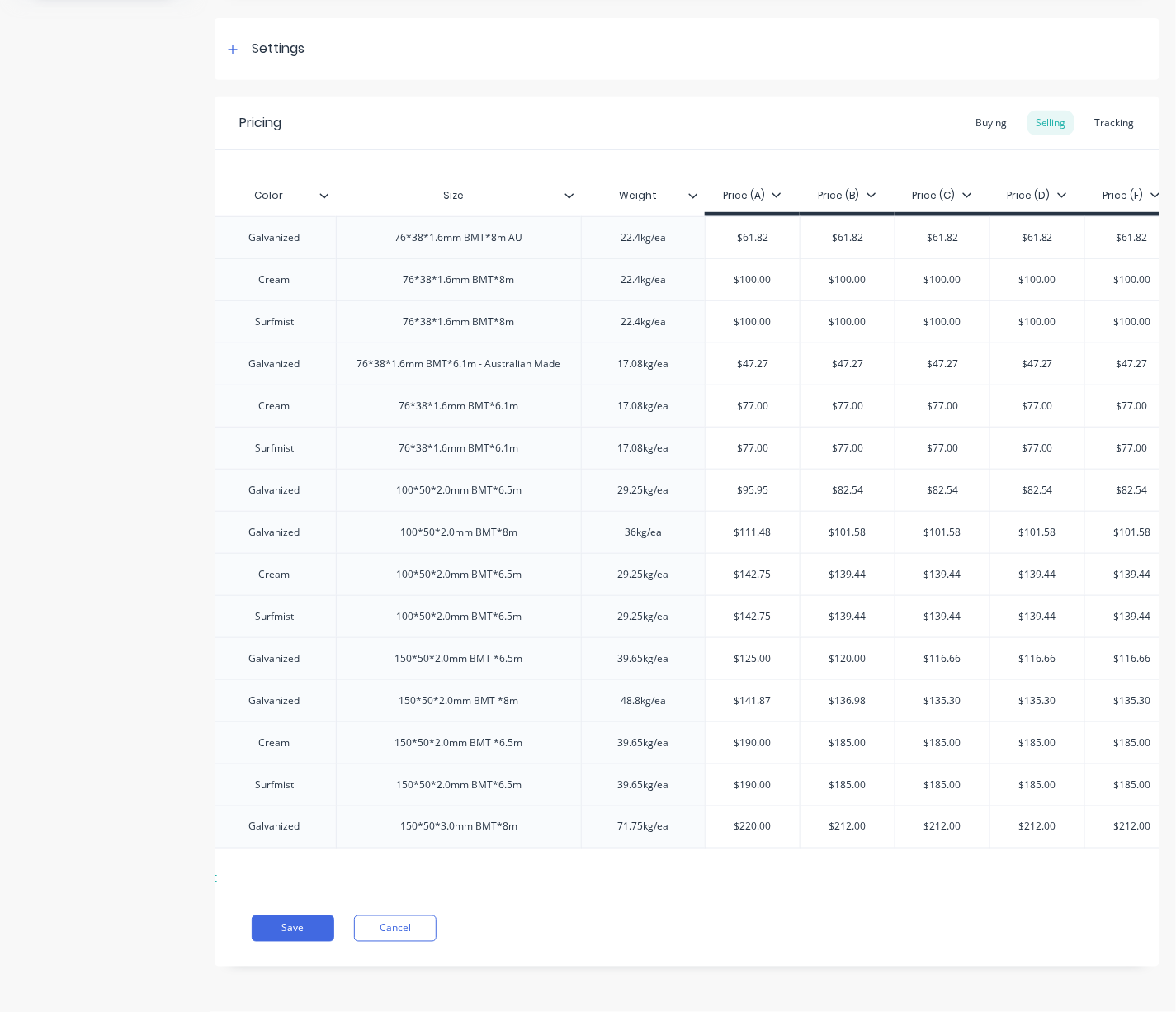
click at [833, 961] on div "Pricing Buying Selling Tracking MYOB Item # Color Size Weight Price (A) Price (…" at bounding box center [687, 531] width 945 height 869
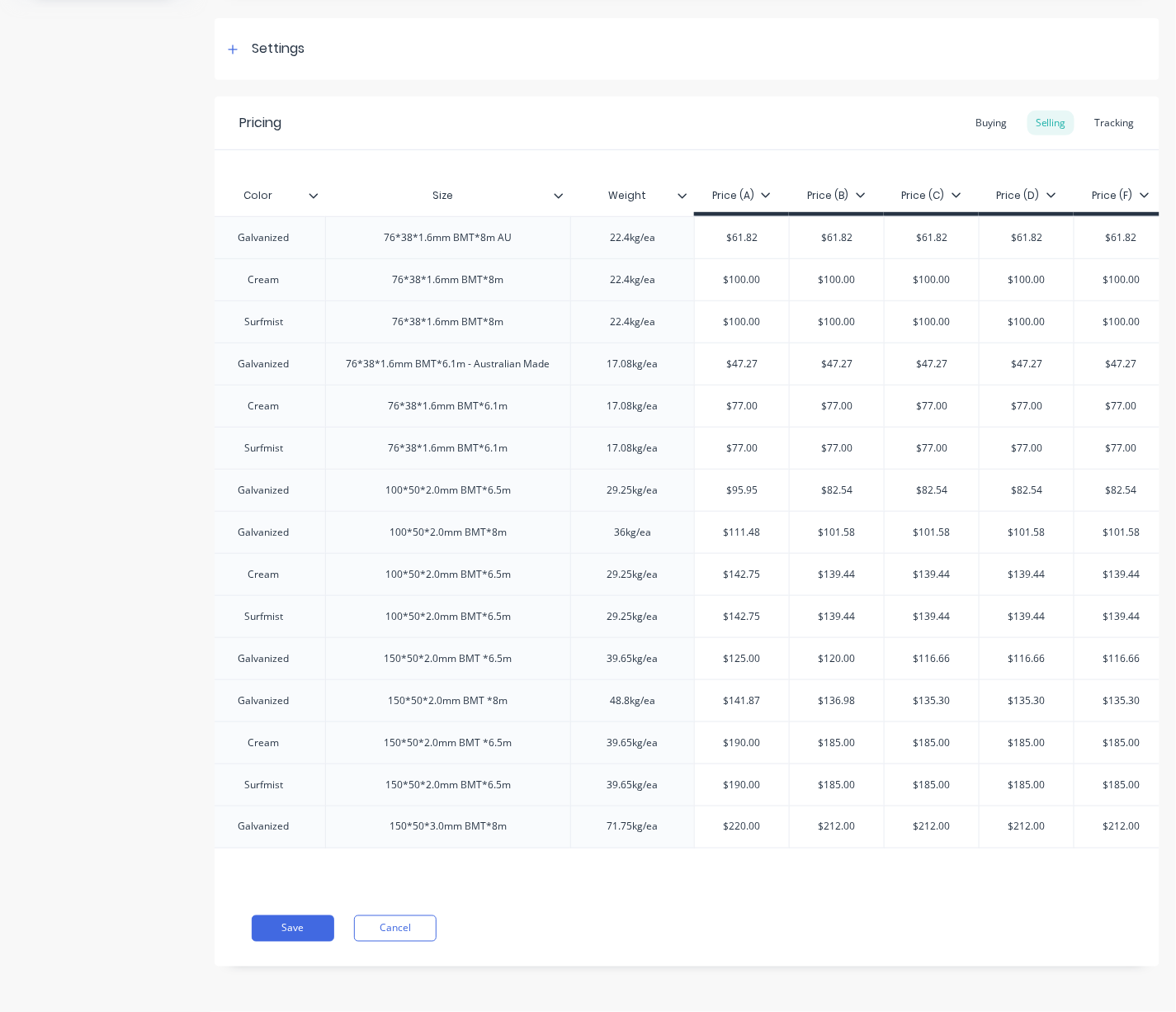
scroll to position [0, 175]
click at [786, 926] on div "Save Cancel" at bounding box center [706, 927] width 908 height 26
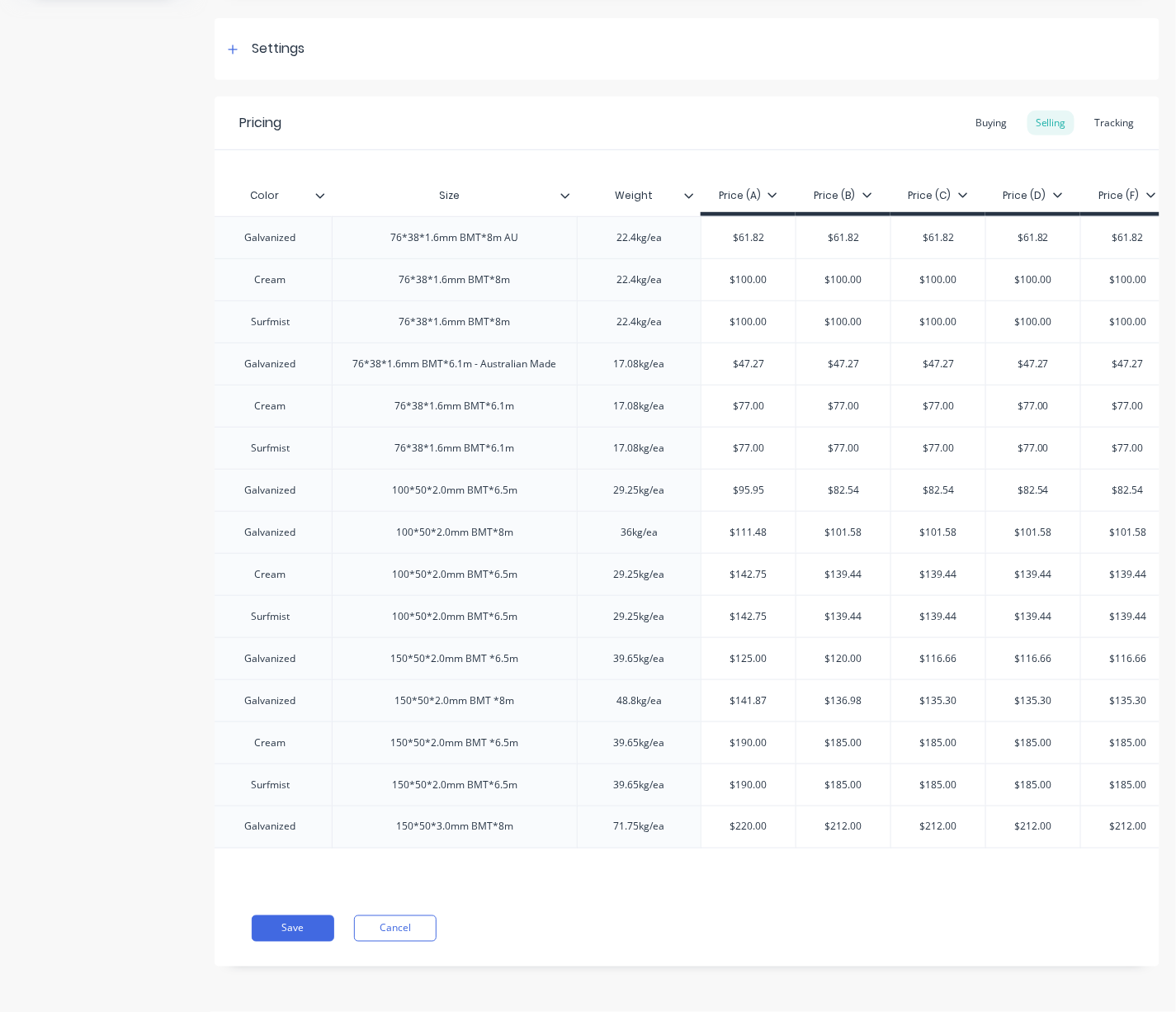
scroll to position [0, 163]
click at [736, 952] on div "Pricing Buying Selling Tracking MYOB Item # Color Size Weight Price (A) Price (…" at bounding box center [687, 531] width 945 height 869
click at [728, 949] on div "Pricing Buying Selling Tracking MYOB Item # Color Size Weight Price (A) Price (…" at bounding box center [687, 531] width 945 height 869
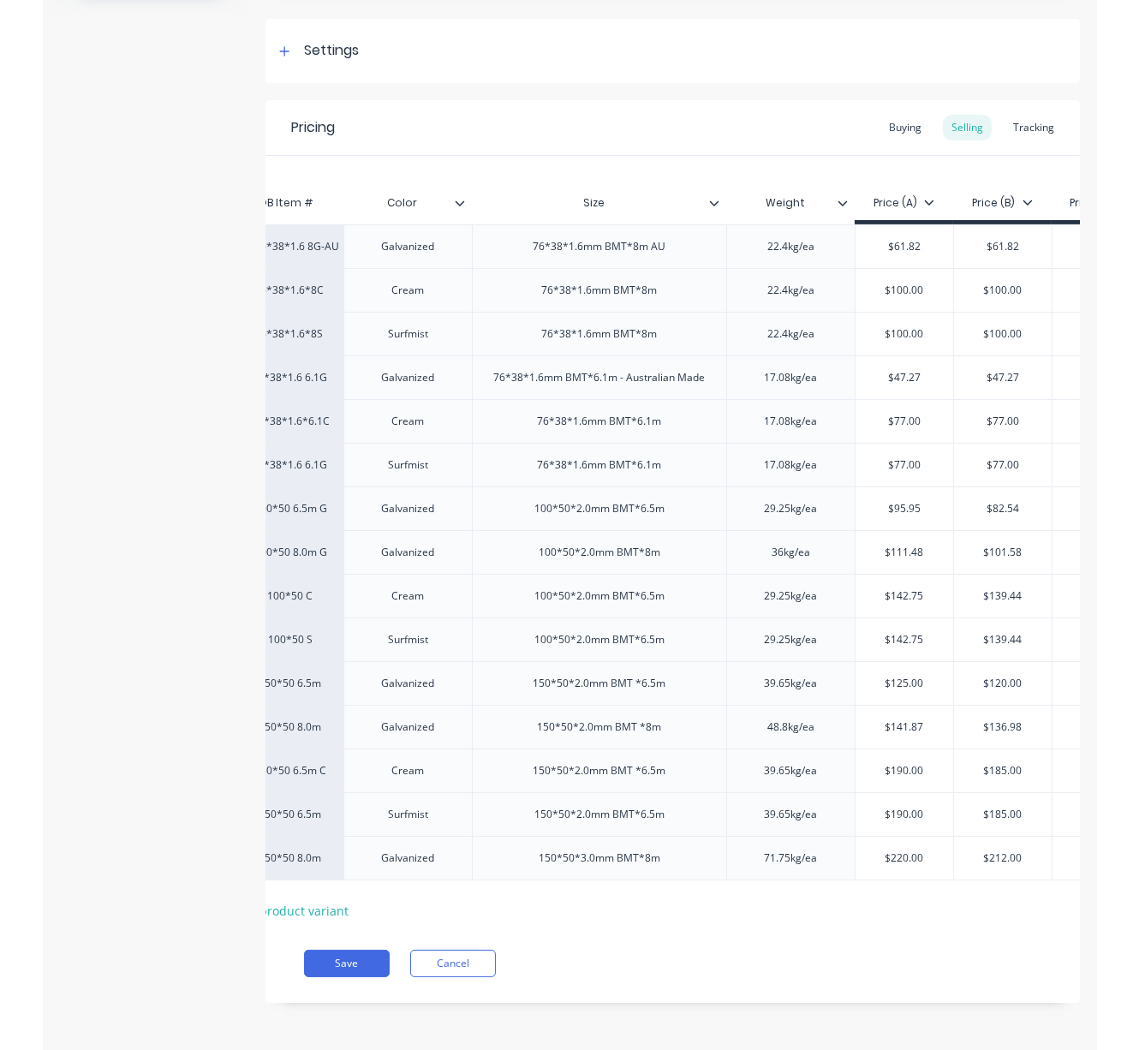
scroll to position [0, 0]
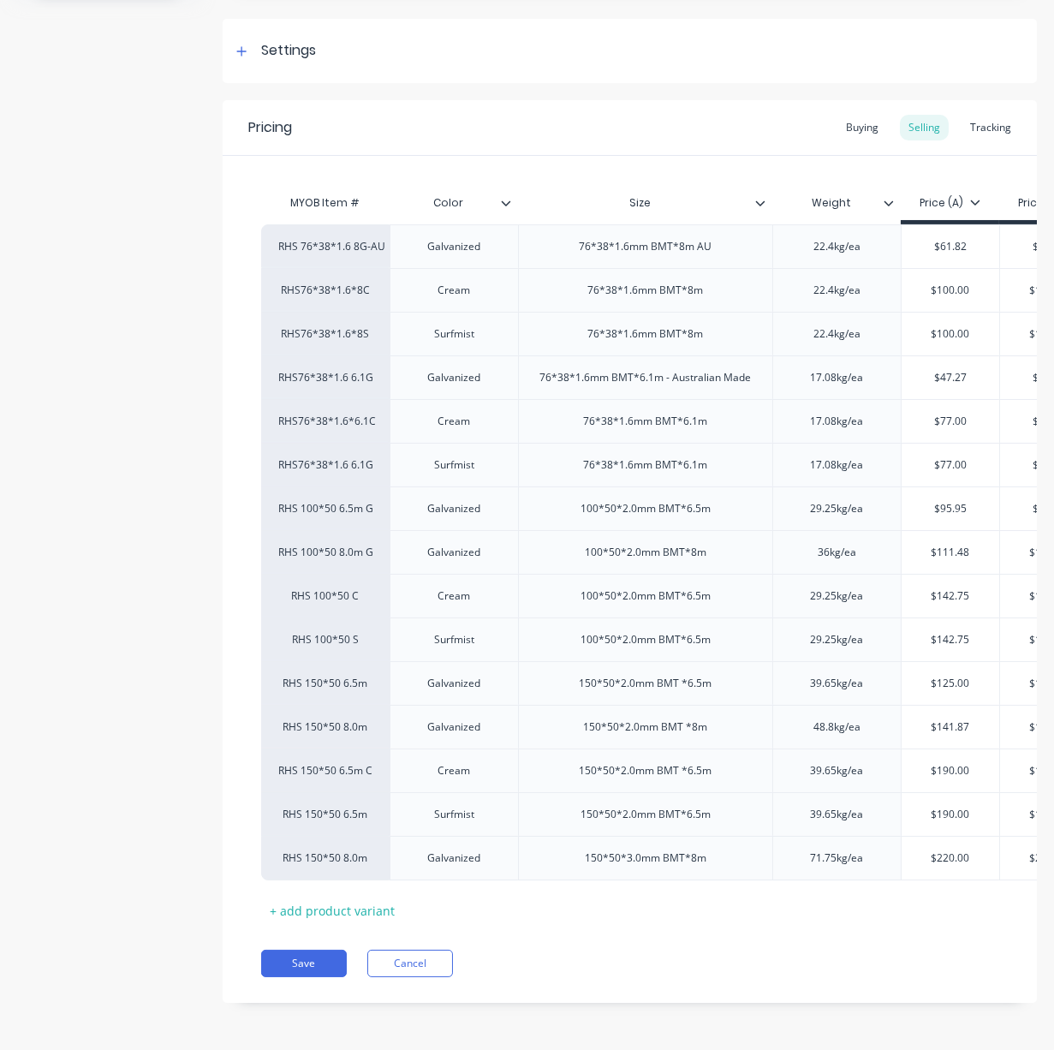
click at [103, 496] on div "Product details Collaborate Order History" at bounding box center [107, 433] width 180 height 1189
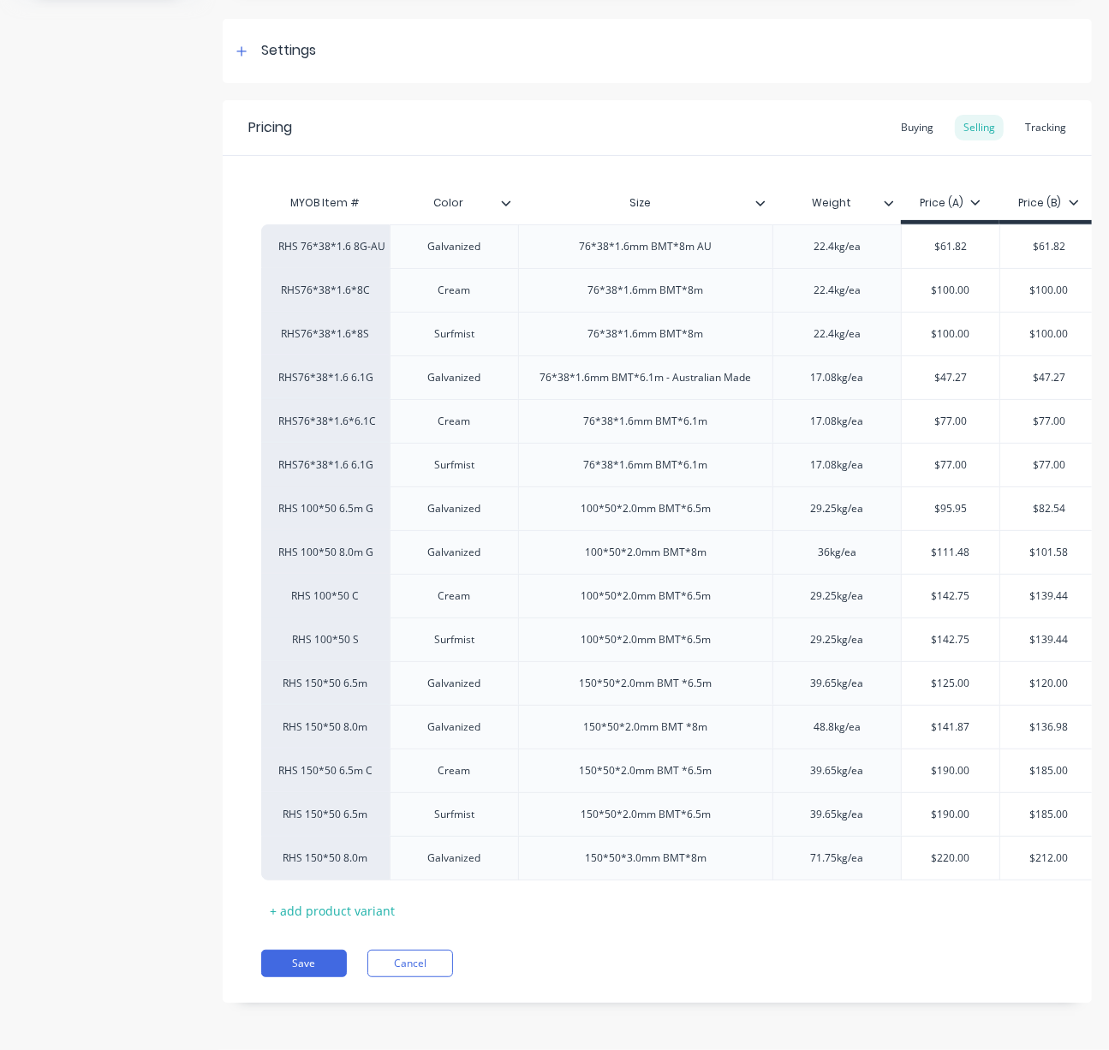
click at [53, 313] on div "Product details Collaborate Order History" at bounding box center [107, 433] width 180 height 1189
drag, startPoint x: 27, startPoint y: 509, endPoint x: 9, endPoint y: 503, distance: 19.8
click at [27, 509] on div "Product details Collaborate Order History" at bounding box center [107, 433] width 180 height 1189
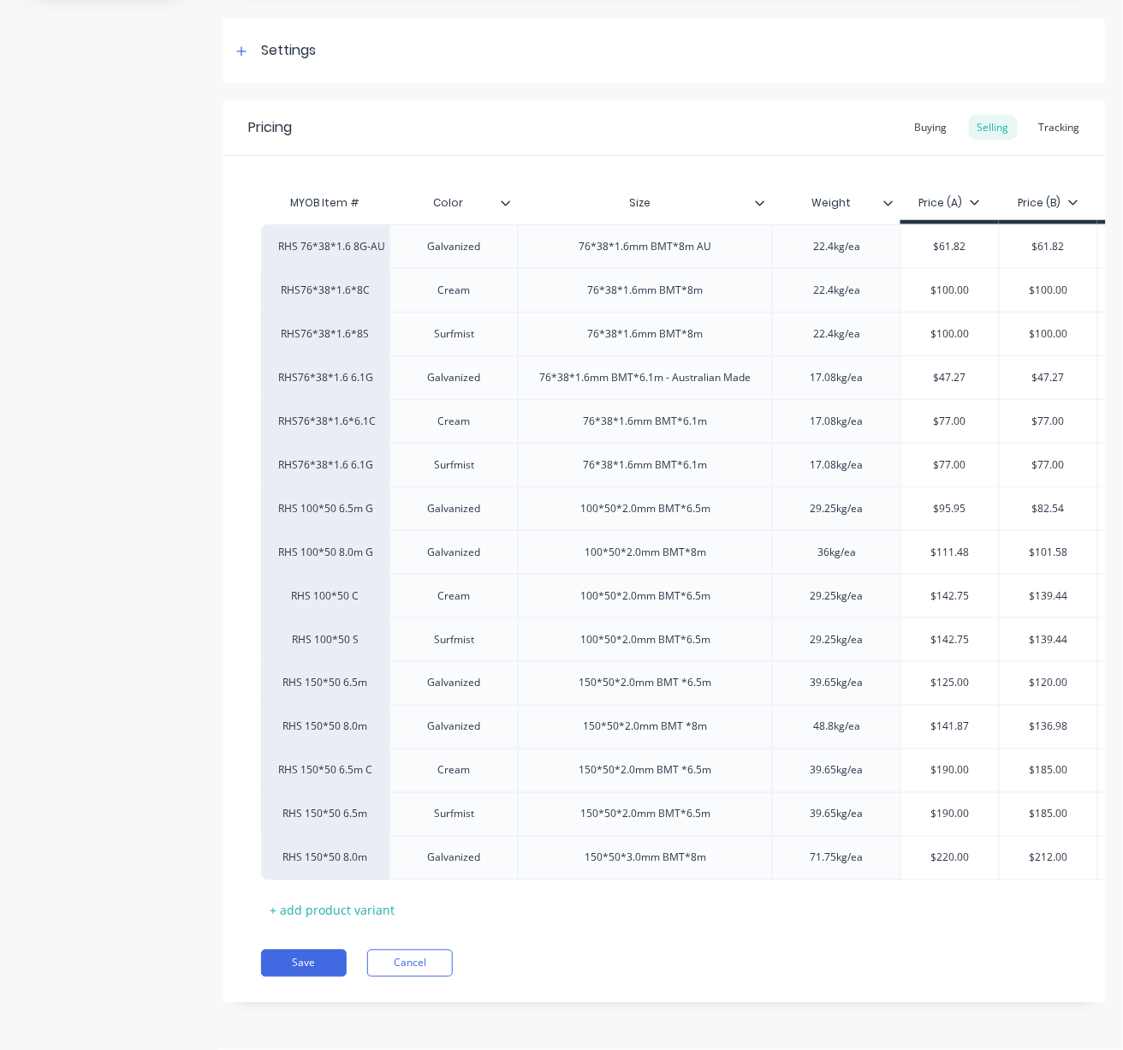
type textarea "x"
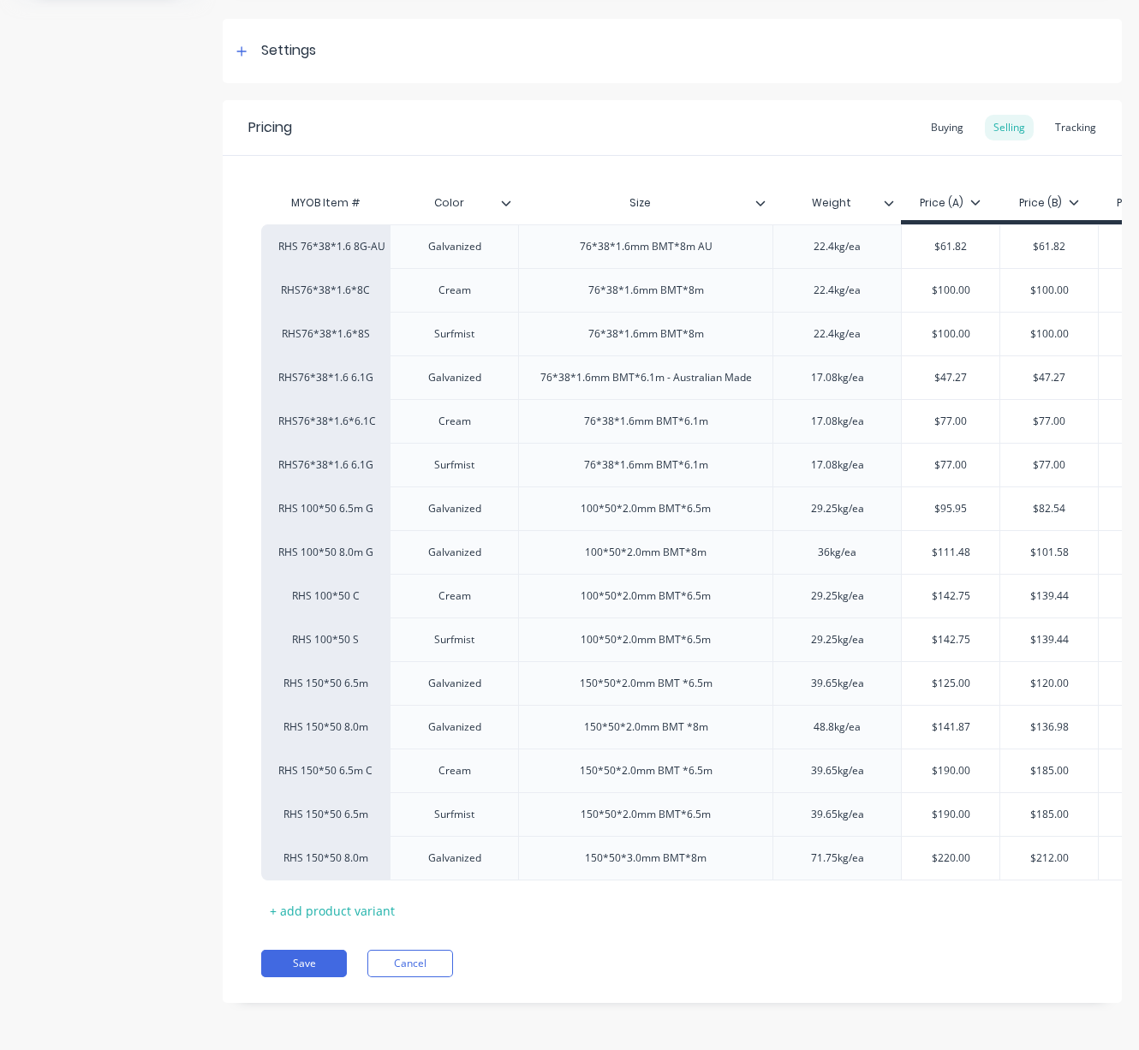
drag, startPoint x: 61, startPoint y: 544, endPoint x: 121, endPoint y: 330, distance: 223.1
click at [61, 544] on div "Product details Collaborate Order History" at bounding box center [107, 433] width 180 height 1189
